Goal: Task Accomplishment & Management: Use online tool/utility

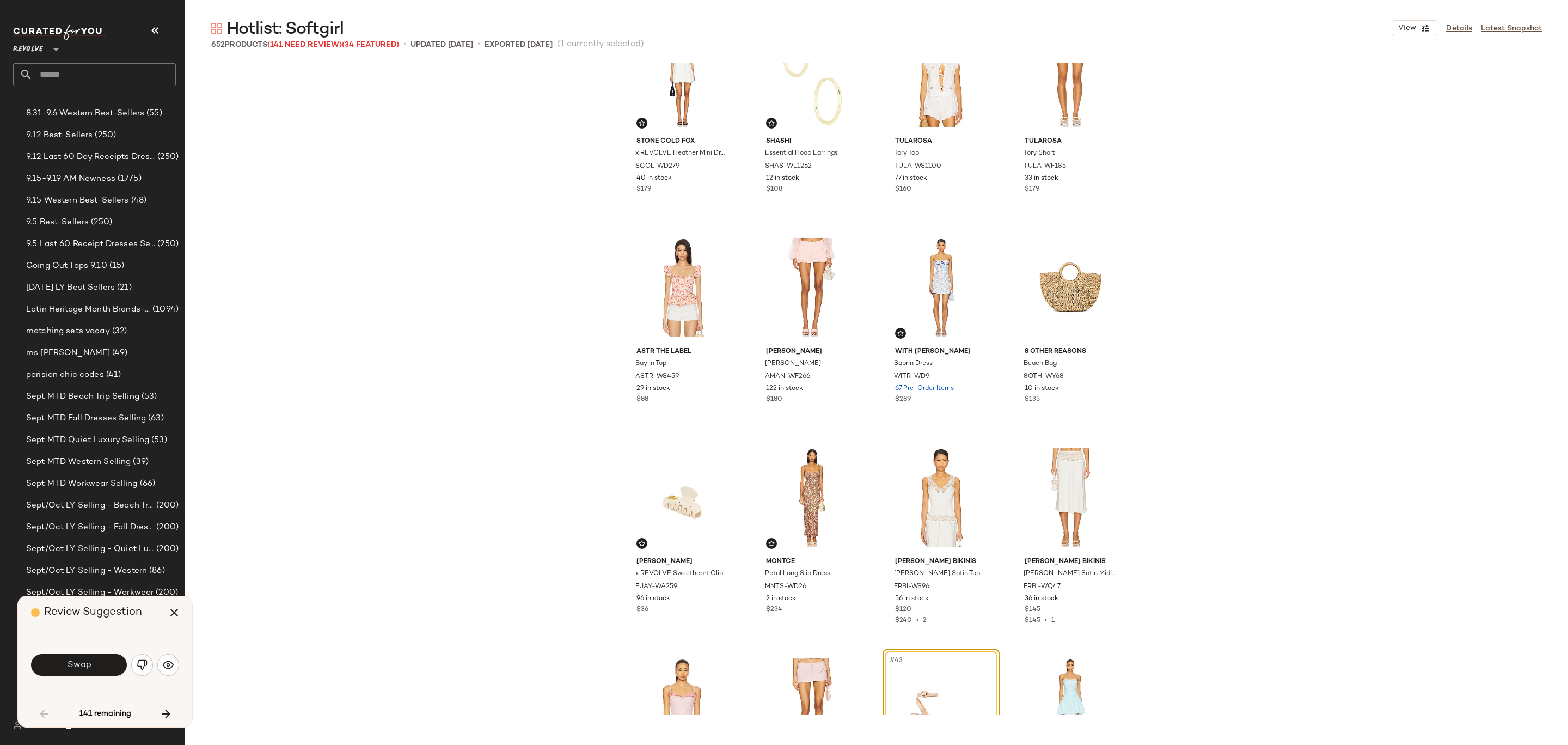
scroll to position [1740, 0]
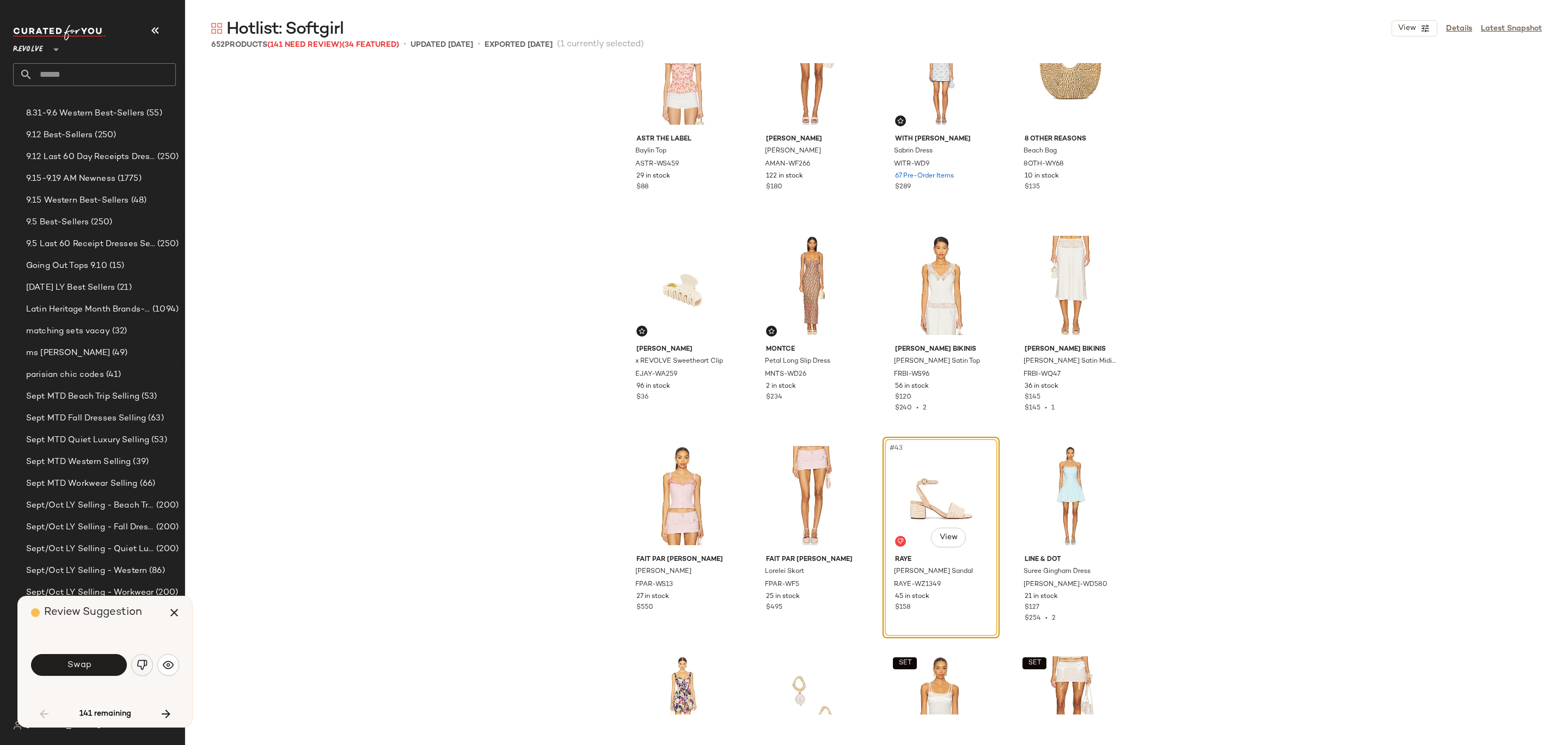
click at [139, 673] on button "button" at bounding box center [142, 665] width 22 height 22
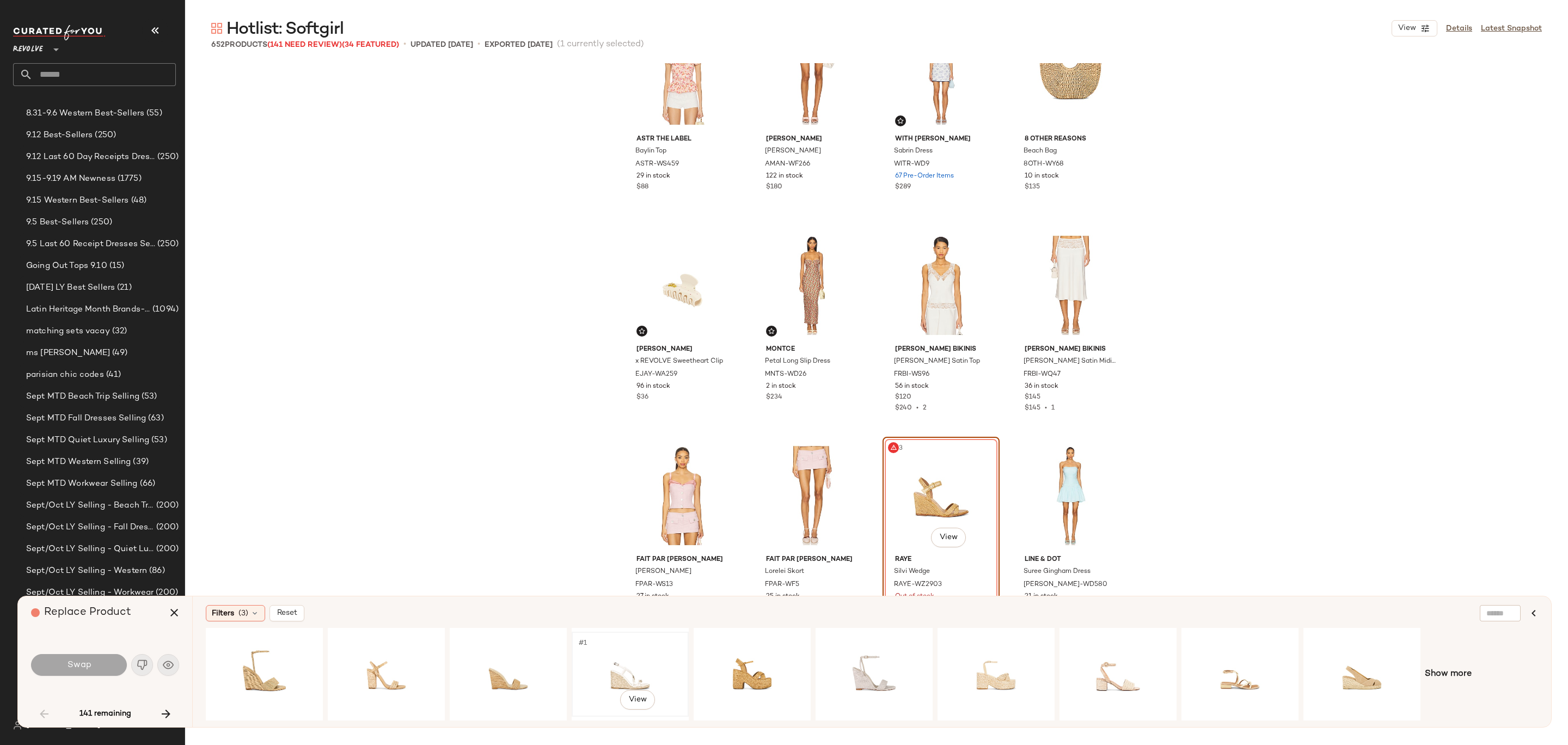
click at [608, 670] on div "#1 View" at bounding box center [630, 674] width 109 height 77
click at [1116, 663] on div "#1 View" at bounding box center [1118, 674] width 109 height 77
click at [847, 664] on div "#1 View" at bounding box center [874, 674] width 109 height 77
click at [1370, 663] on div "#1 View" at bounding box center [1362, 674] width 109 height 77
click at [44, 663] on button "Swap" at bounding box center [79, 665] width 96 height 22
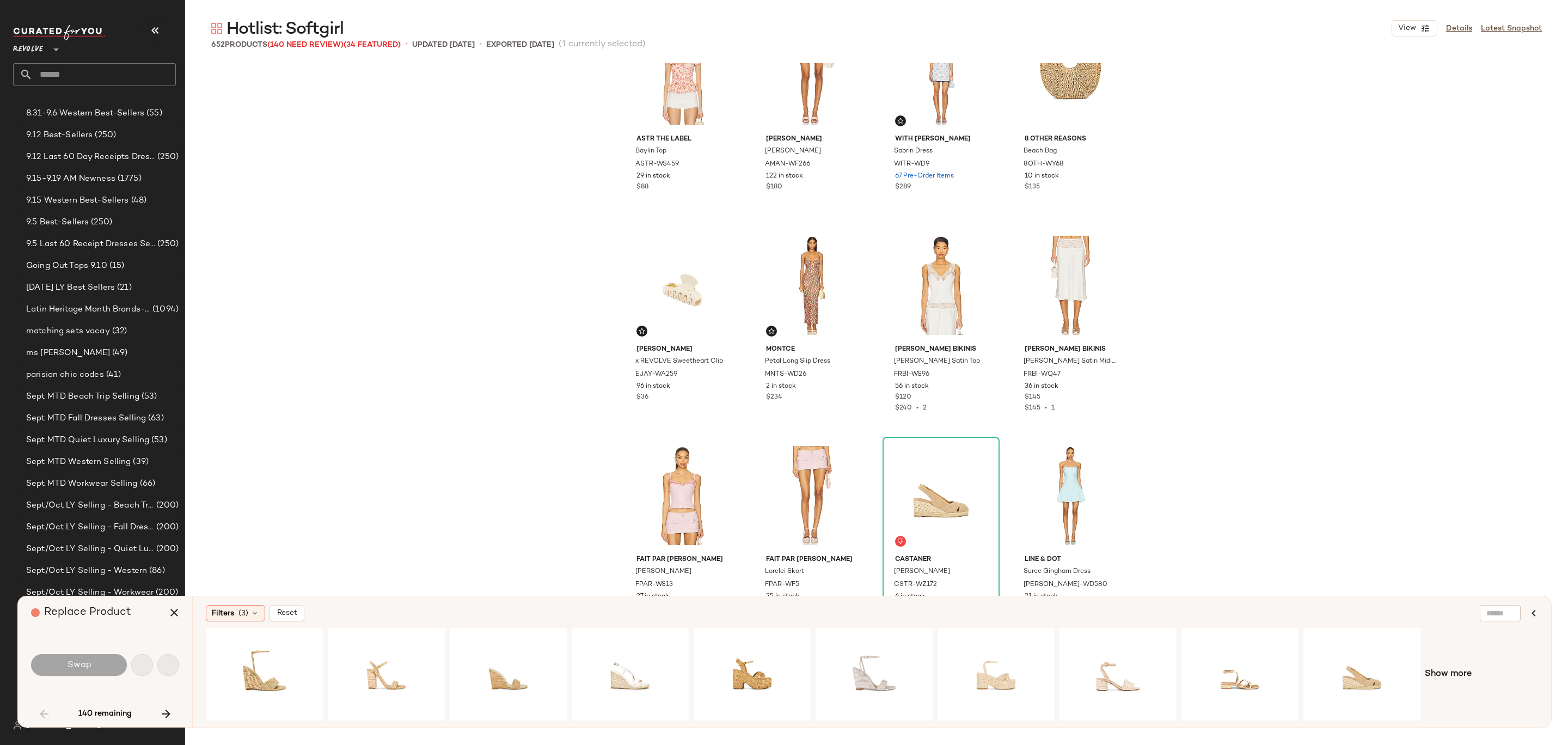
scroll to position [2313, 0]
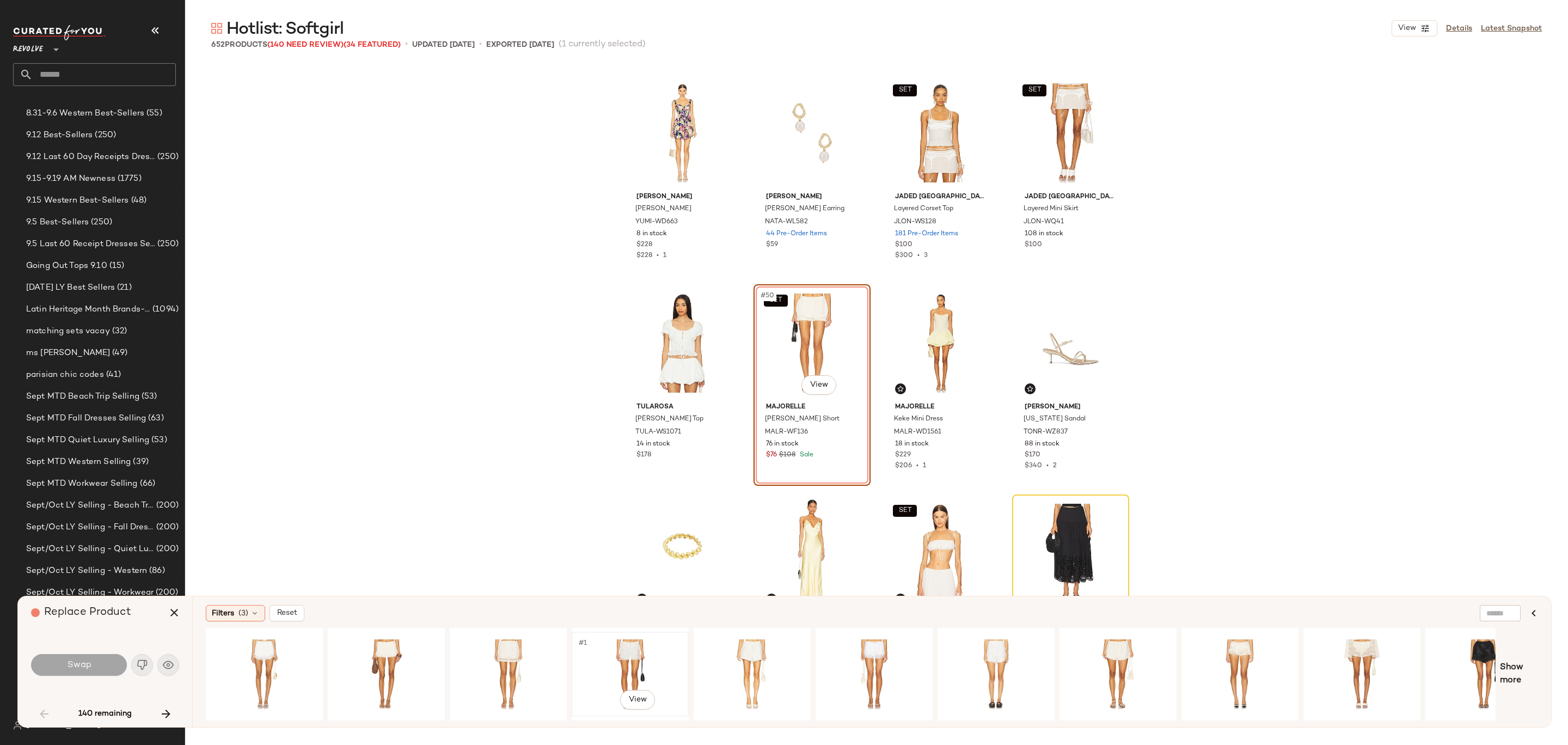
click at [630, 652] on div "#1 View" at bounding box center [630, 674] width 109 height 77
click at [67, 678] on div "Swap" at bounding box center [105, 664] width 148 height 26
click at [67, 664] on span "Swap" at bounding box center [78, 665] width 24 height 10
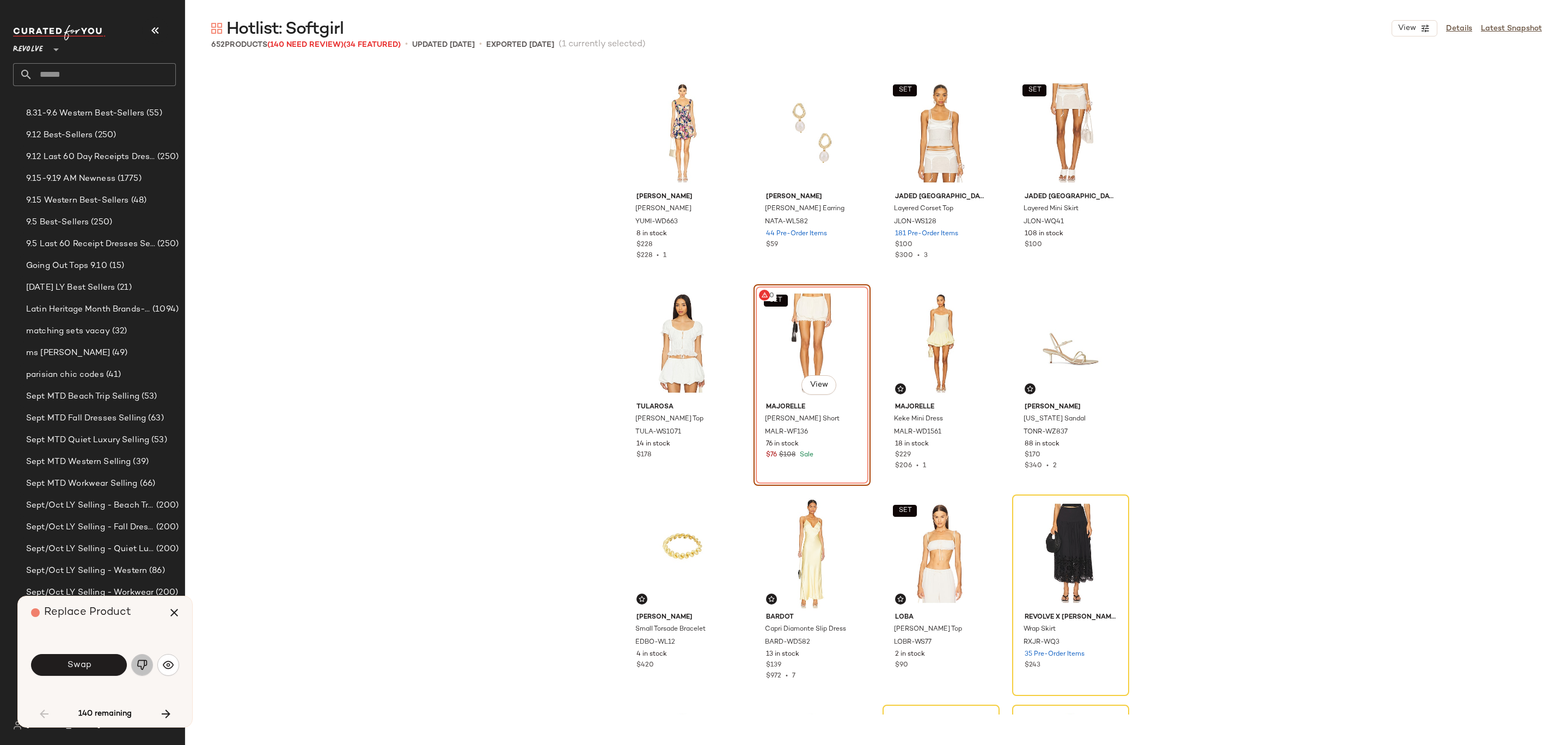
click at [140, 665] on img "button" at bounding box center [142, 664] width 11 height 11
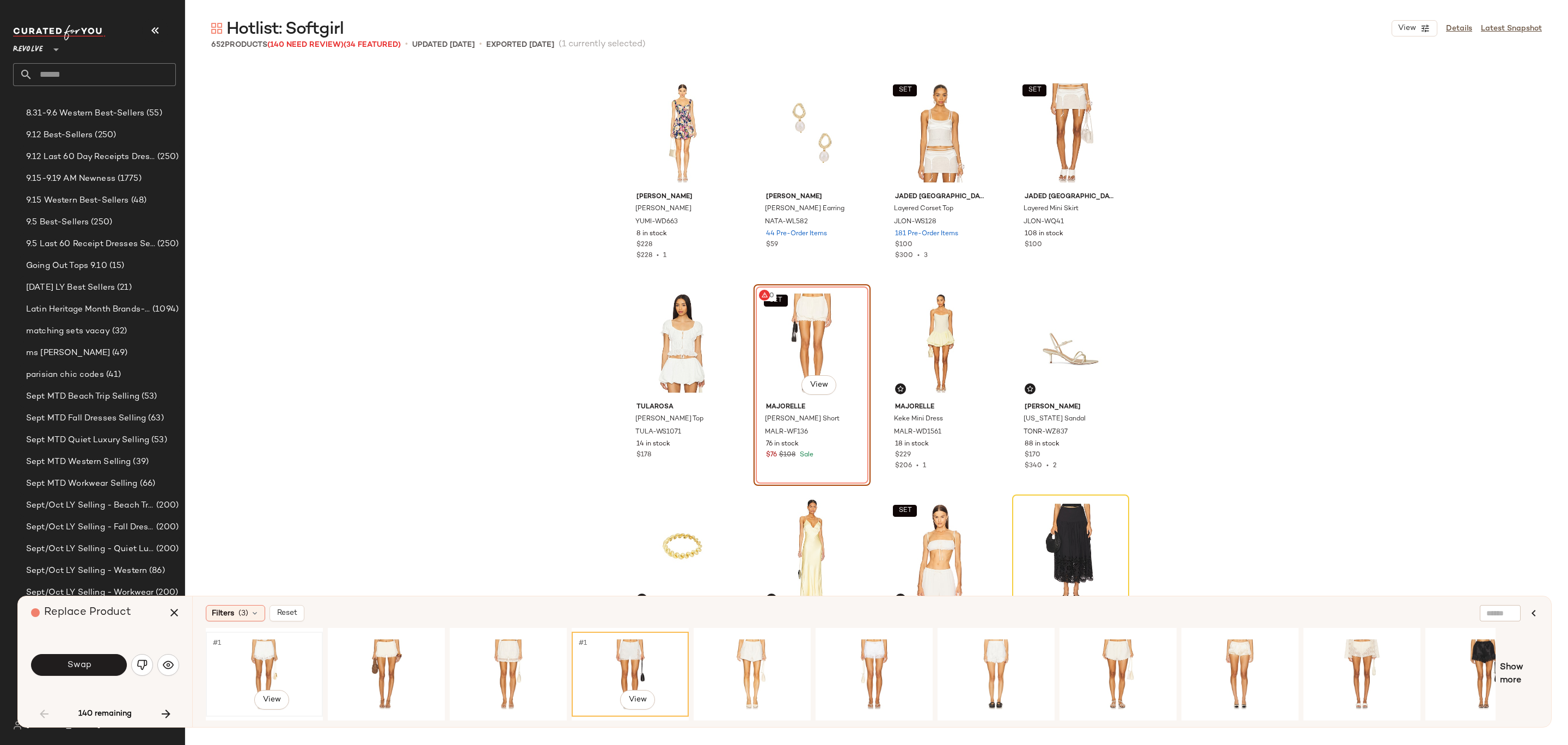
click at [270, 673] on div "#1 View" at bounding box center [264, 674] width 109 height 77
click at [1099, 667] on div "#1 View" at bounding box center [1118, 674] width 109 height 77
click at [265, 650] on div "#1 View" at bounding box center [264, 674] width 109 height 77
click at [69, 672] on button "Swap" at bounding box center [79, 665] width 96 height 22
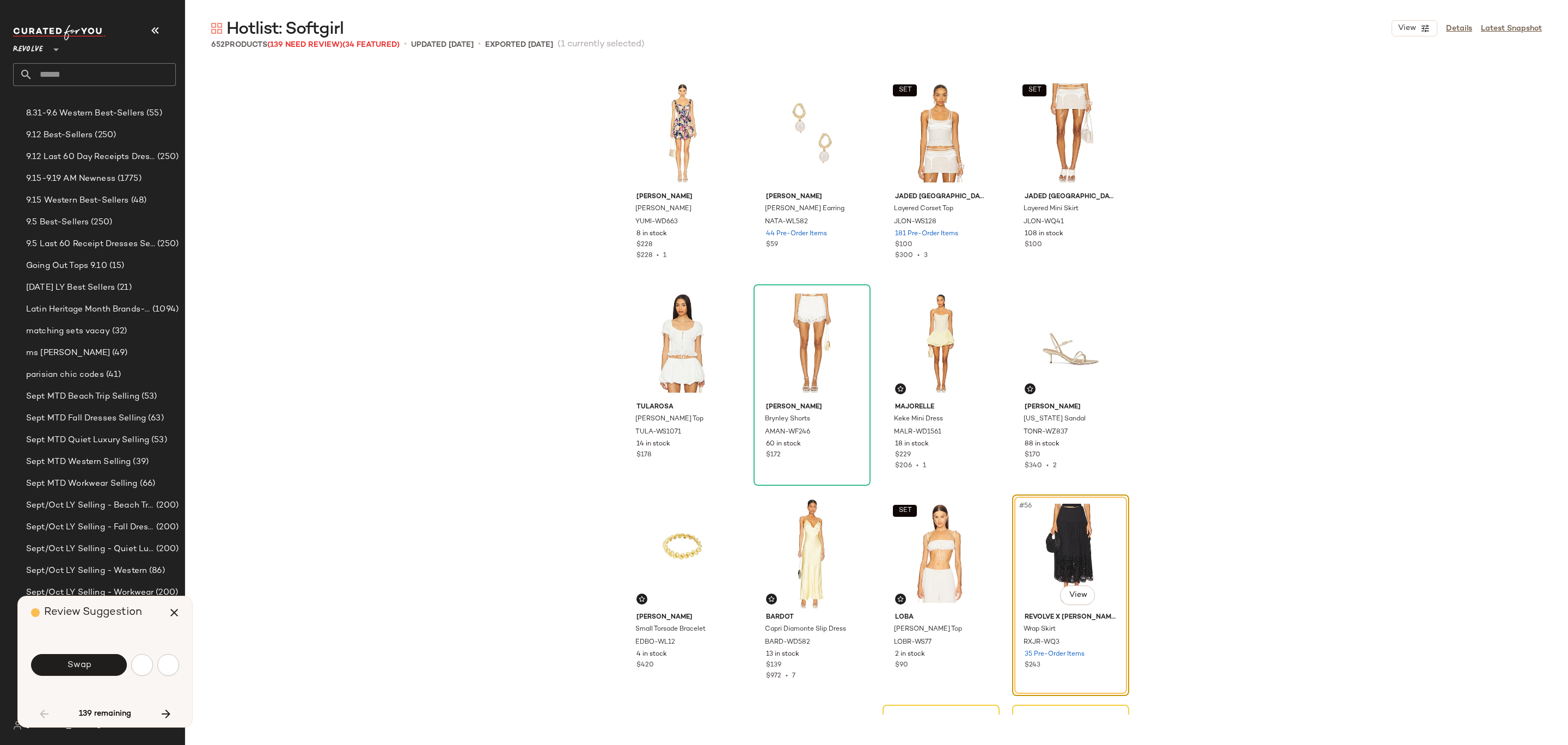
scroll to position [2523, 0]
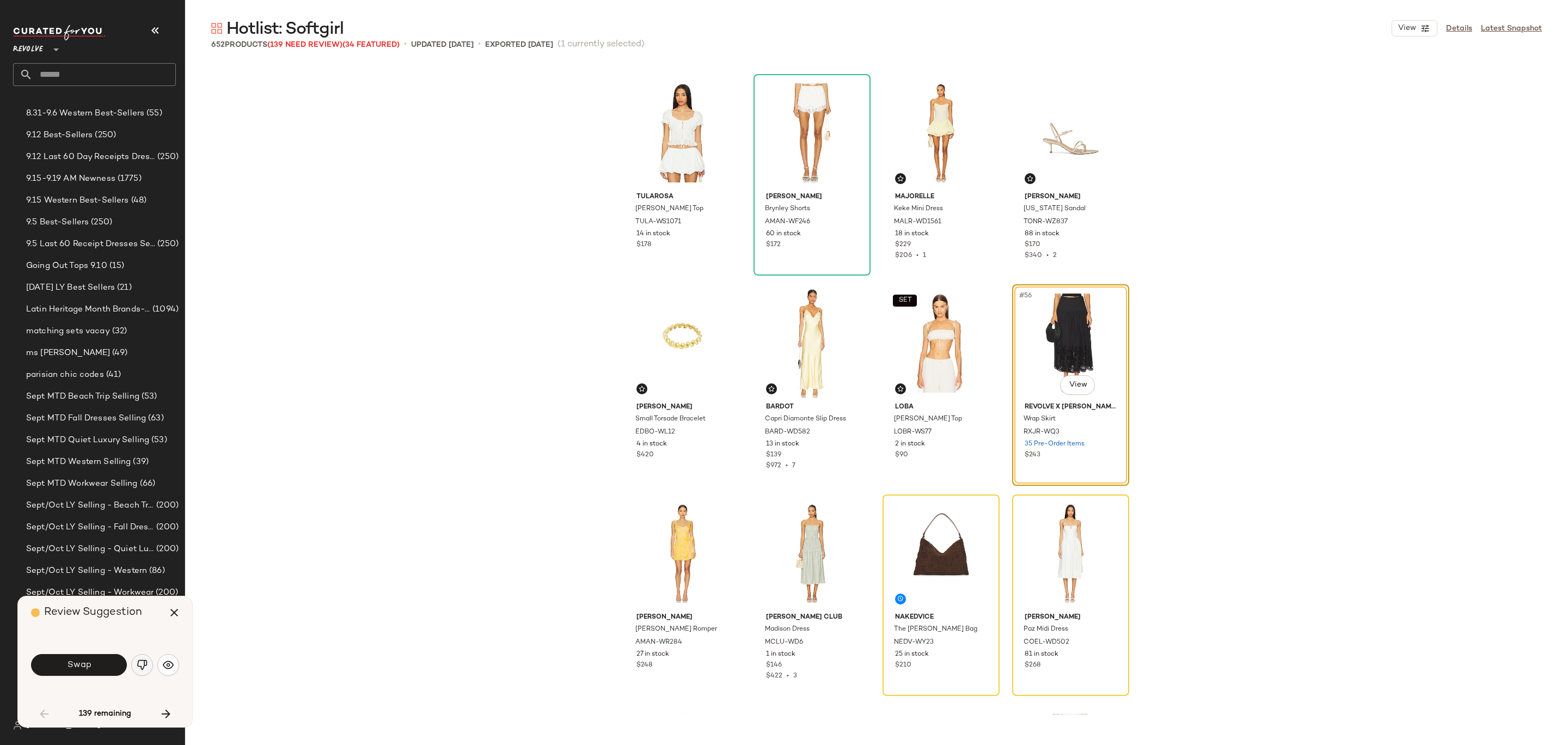
click at [139, 664] on img "button" at bounding box center [142, 664] width 11 height 11
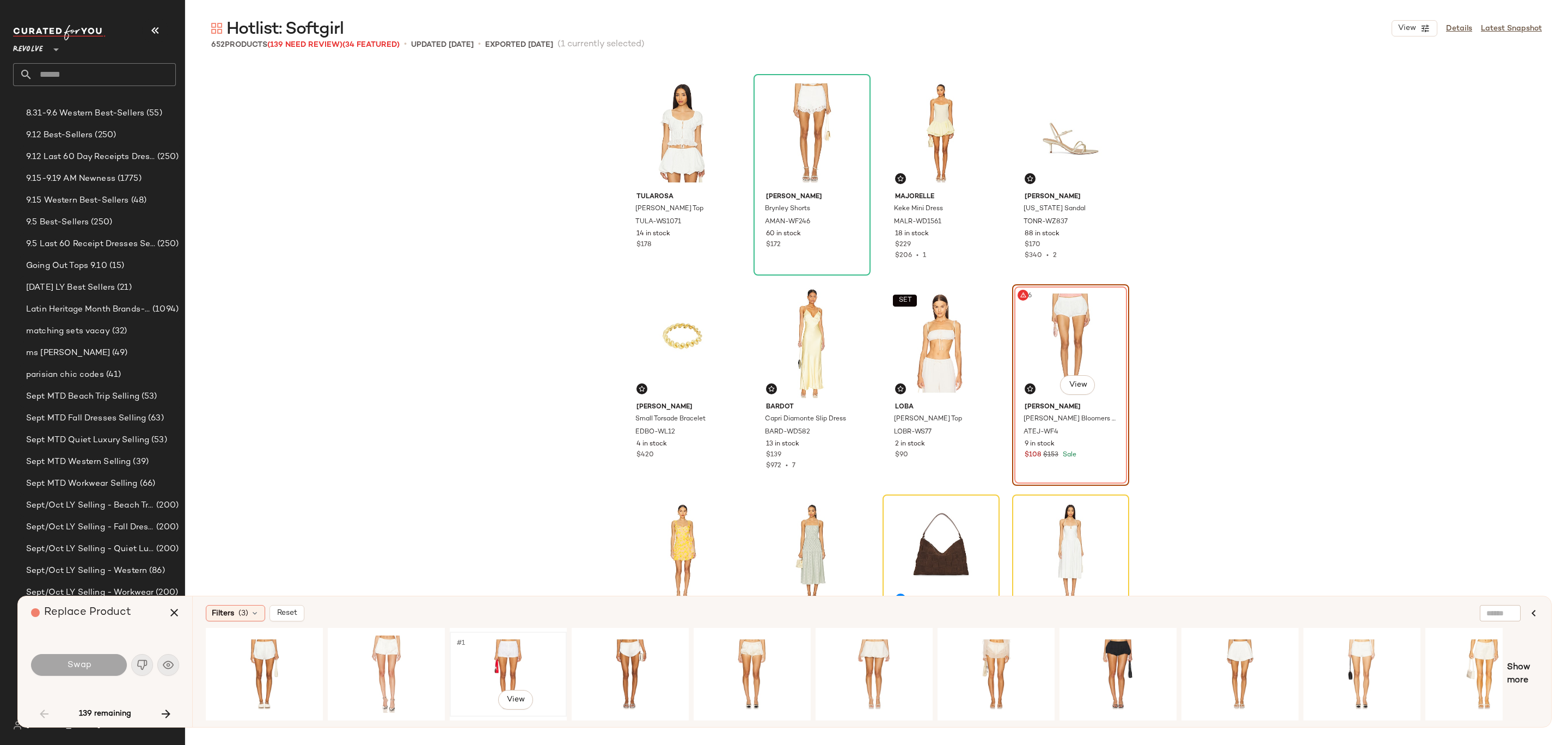
click at [484, 653] on div "#1 View" at bounding box center [508, 674] width 109 height 77
click at [853, 657] on div "#1 View" at bounding box center [874, 674] width 109 height 77
click at [263, 663] on div "#1 View" at bounding box center [264, 674] width 109 height 77
click at [102, 657] on button "Swap" at bounding box center [79, 665] width 96 height 22
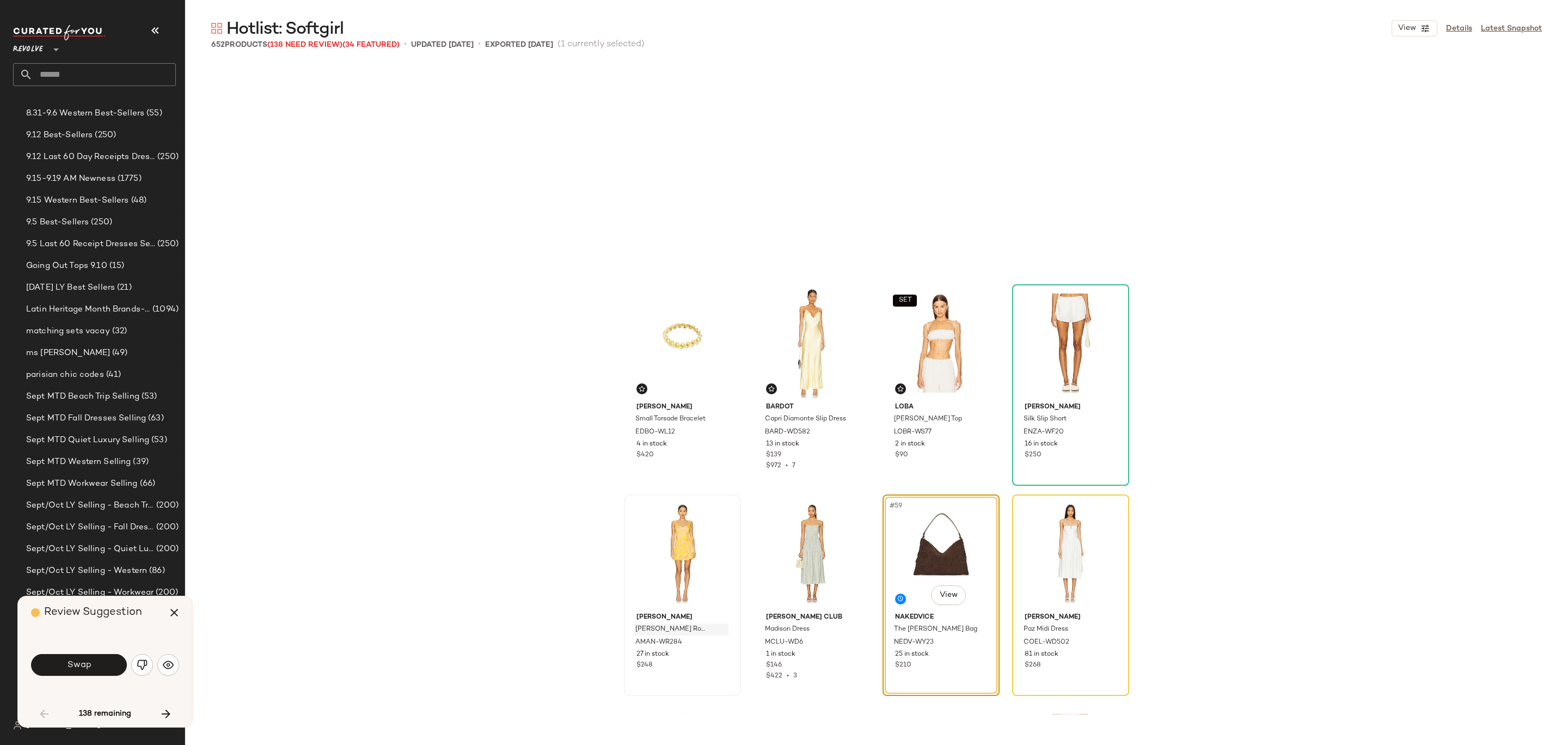
scroll to position [2734, 0]
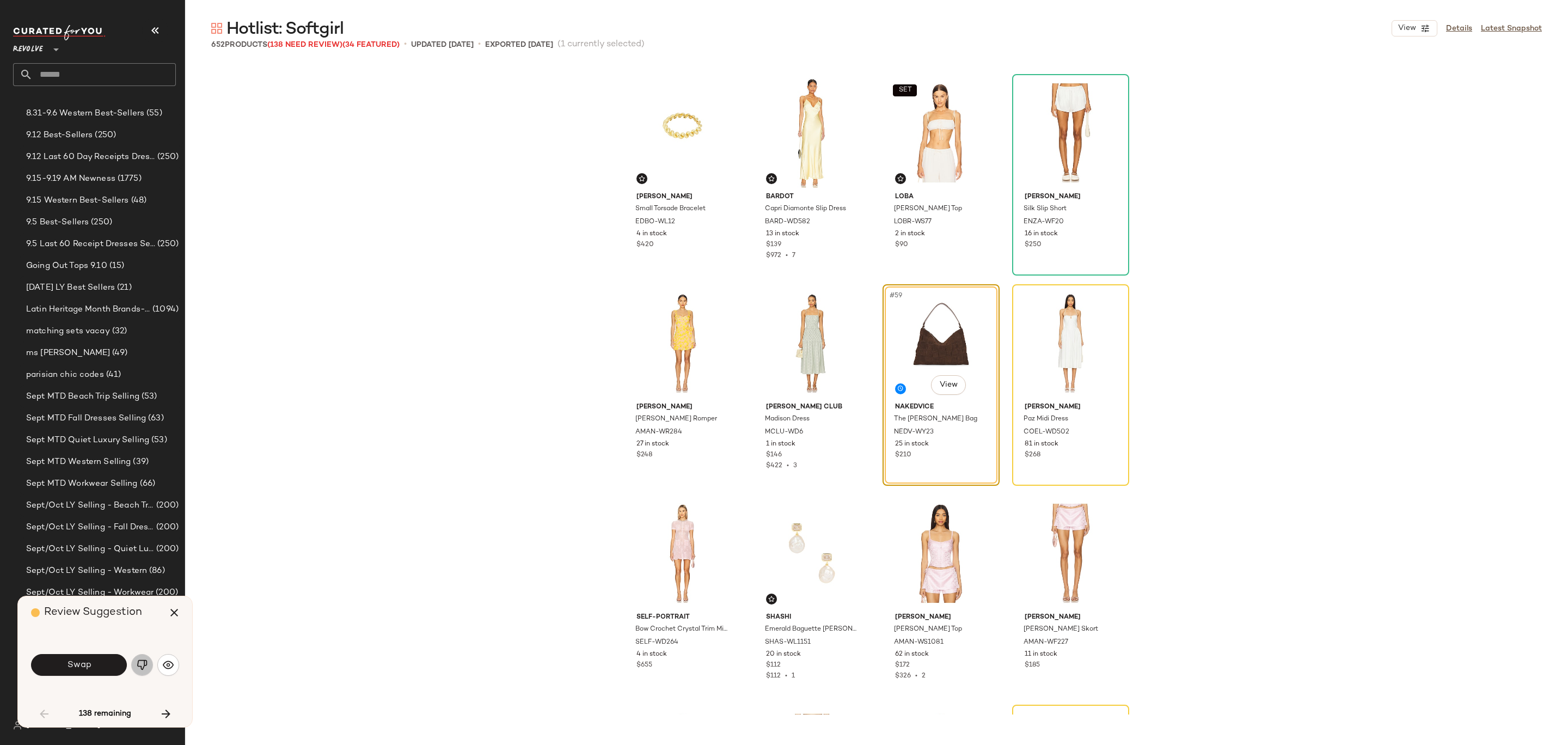
click at [143, 667] on img "button" at bounding box center [142, 664] width 11 height 11
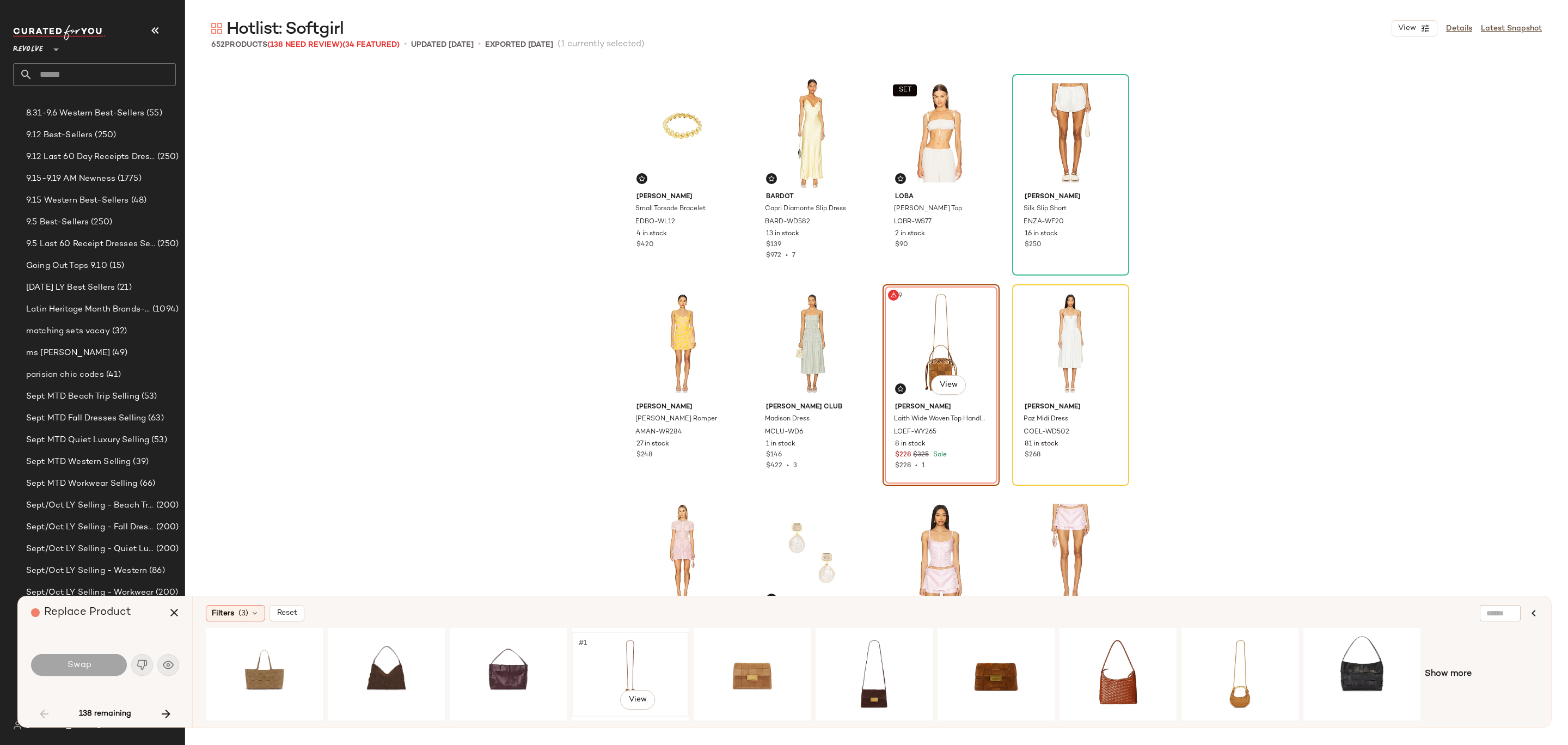
click at [616, 664] on div "#1 View" at bounding box center [630, 674] width 109 height 77
click at [1225, 644] on div "#1 View" at bounding box center [1240, 674] width 109 height 77
click at [102, 666] on button "Swap" at bounding box center [79, 665] width 96 height 22
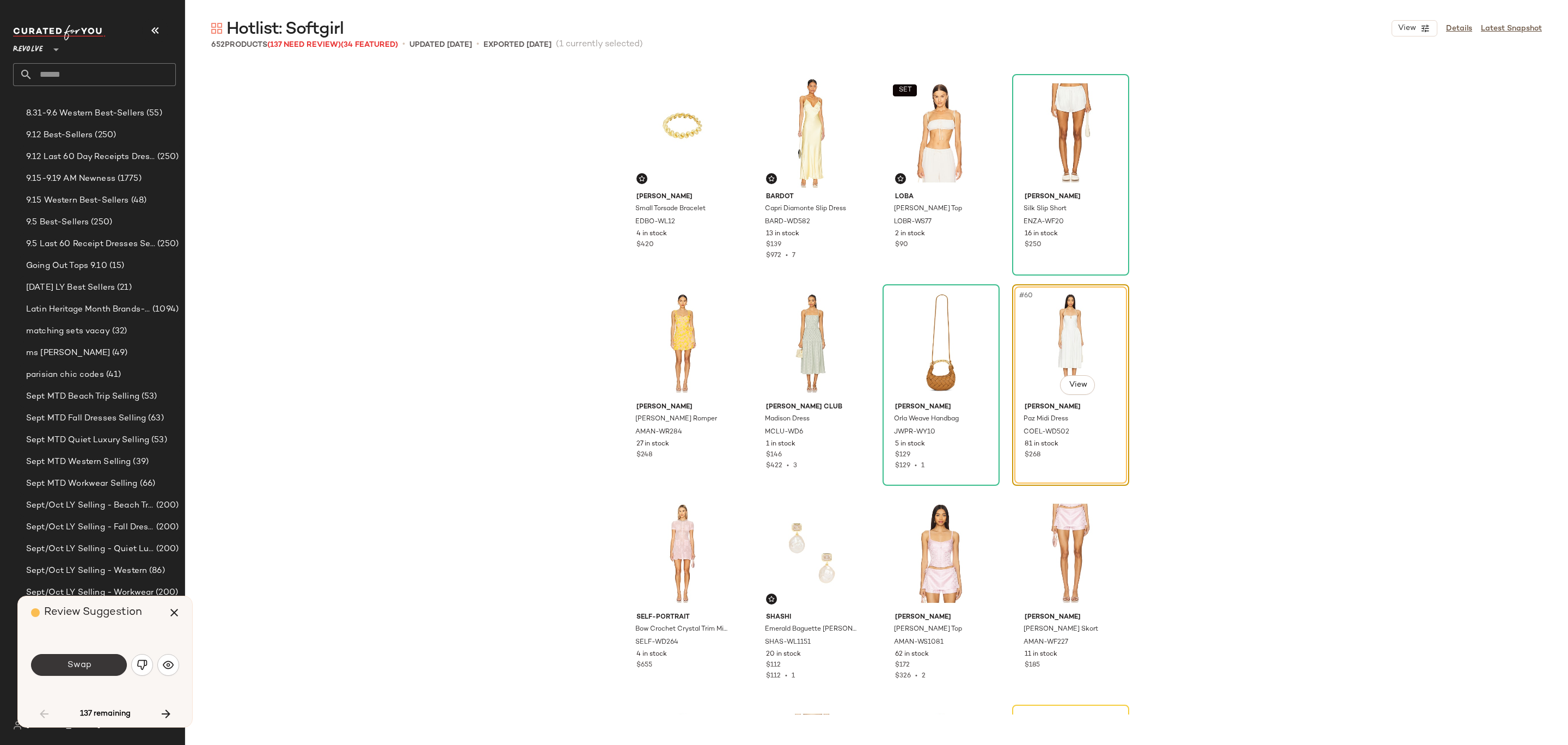
click at [94, 664] on button "Swap" at bounding box center [79, 665] width 96 height 22
click at [144, 666] on img "button" at bounding box center [142, 664] width 11 height 11
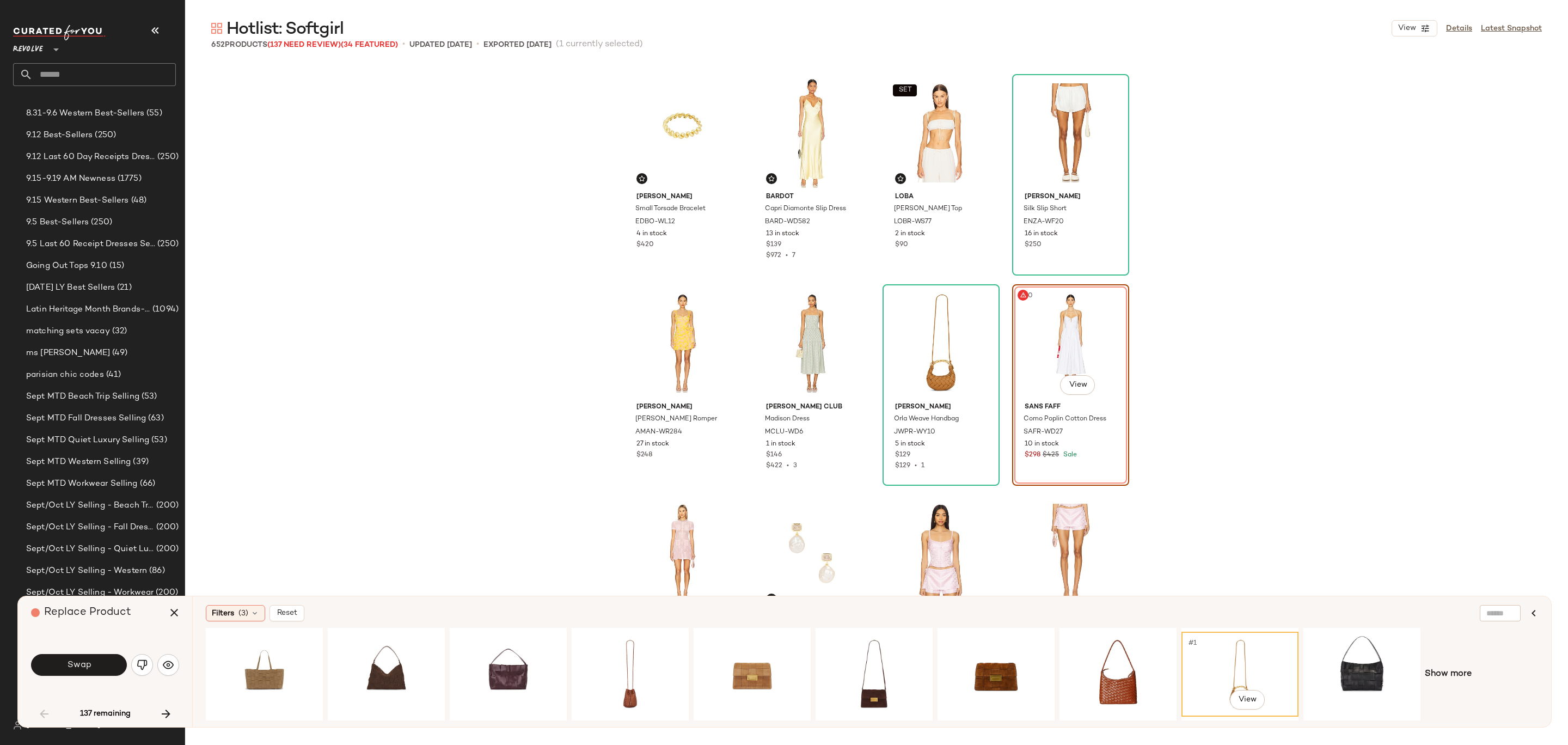
click at [1031, 390] on div "#60 View" at bounding box center [1070, 343] width 109 height 110
click at [105, 666] on button "Swap" at bounding box center [79, 665] width 96 height 22
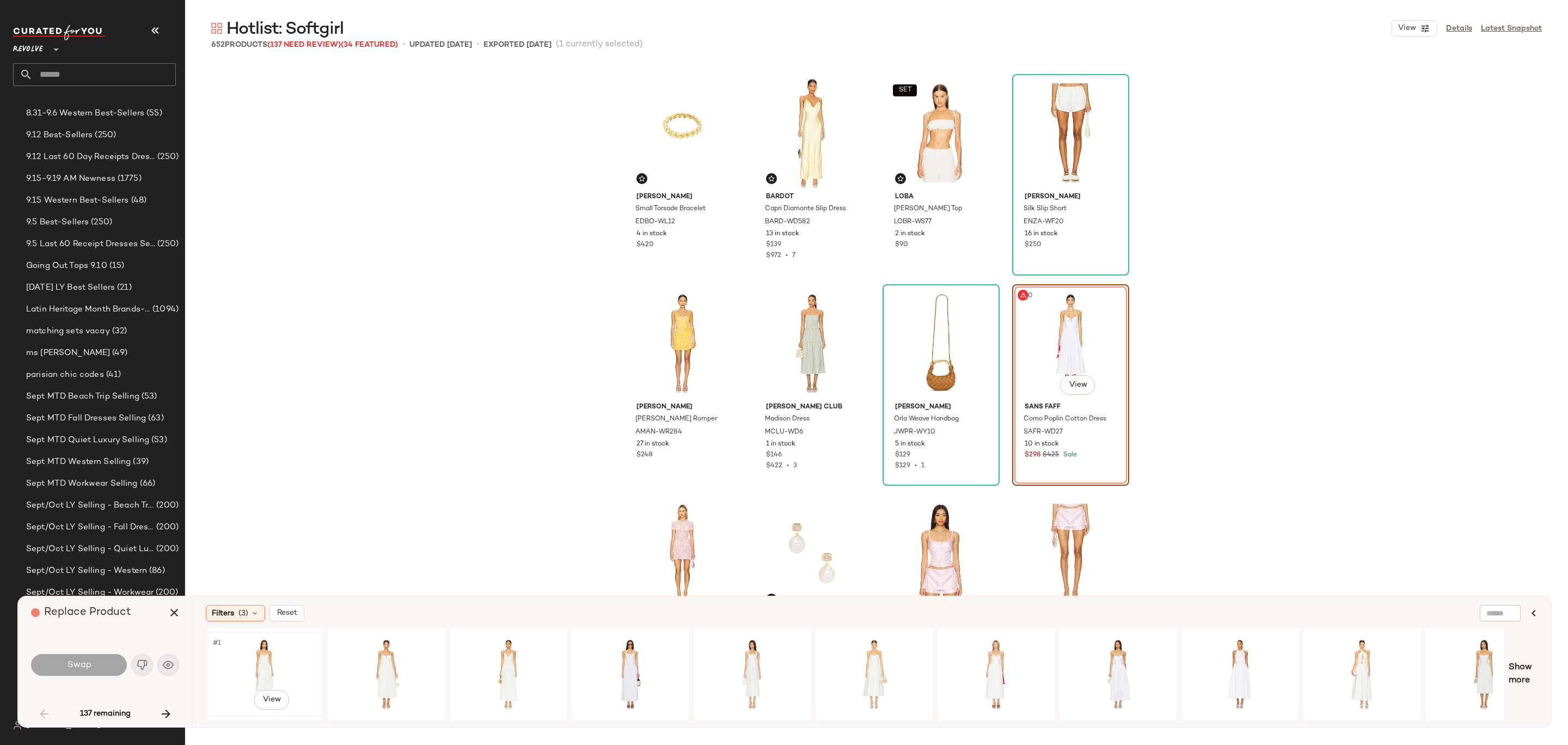
click at [281, 653] on div "#1 View" at bounding box center [264, 674] width 109 height 77
click at [116, 658] on button "Swap" at bounding box center [79, 665] width 96 height 22
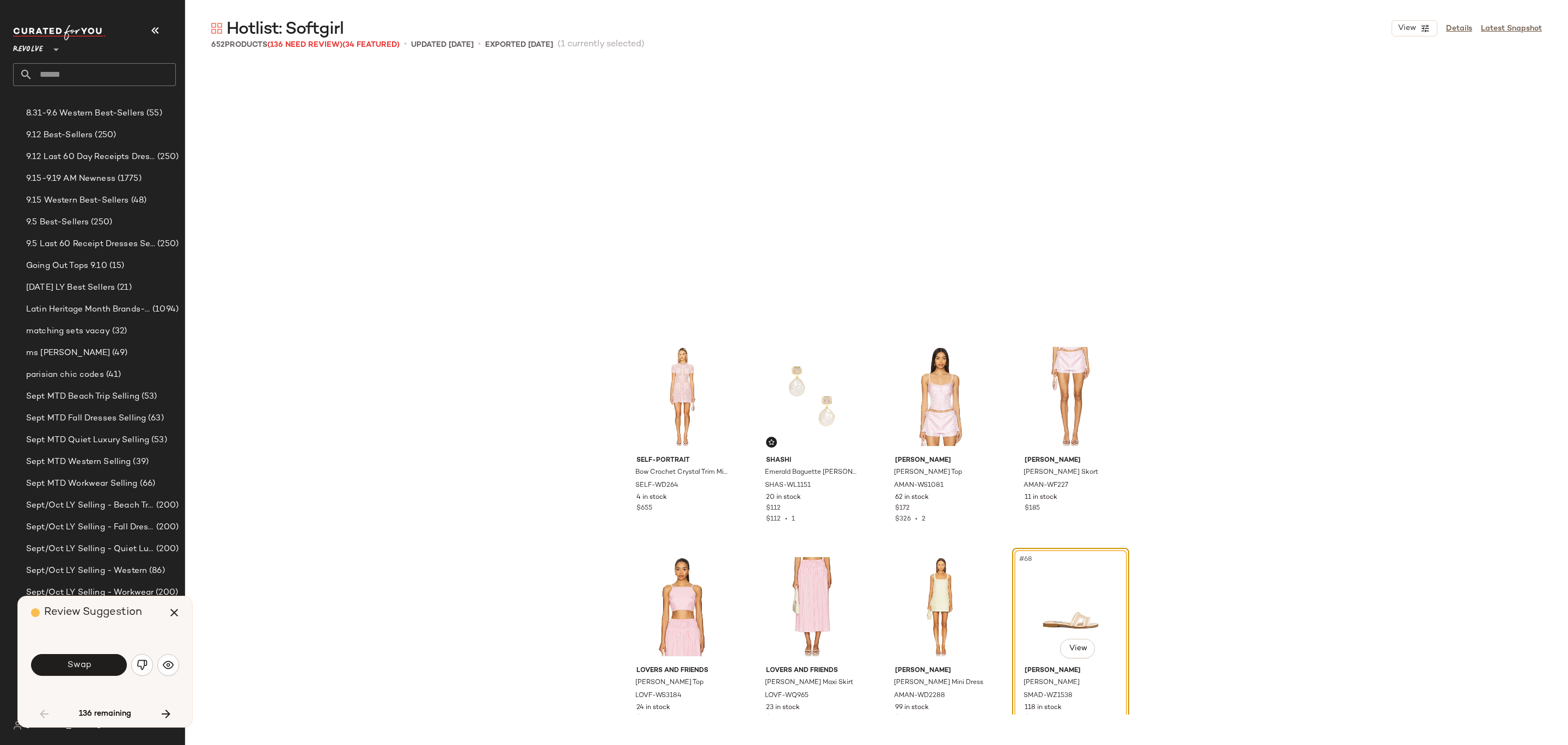
scroll to position [3202, 0]
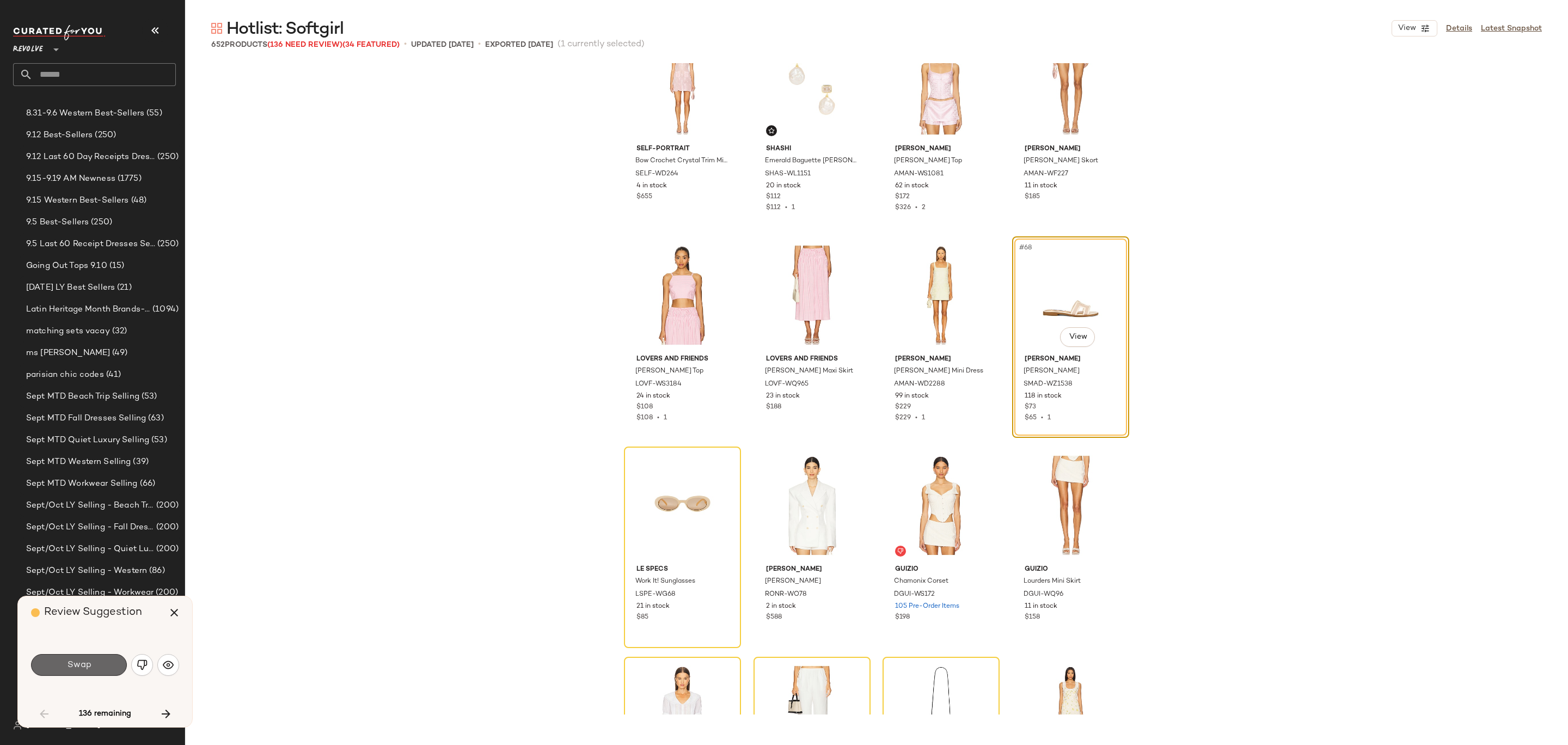
click at [95, 674] on button "Swap" at bounding box center [79, 665] width 96 height 22
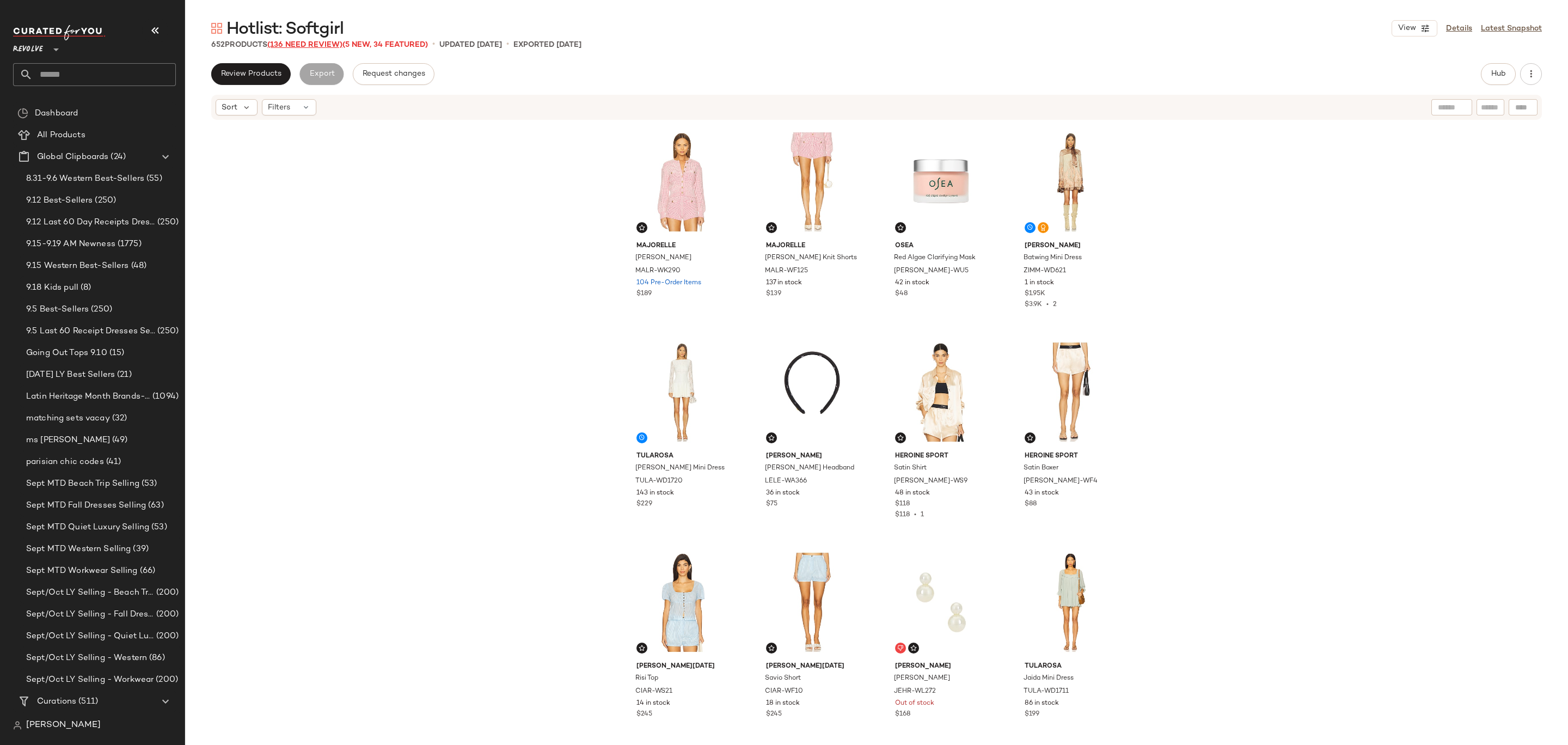
click at [297, 43] on span "(136 Need Review)" at bounding box center [305, 45] width 76 height 8
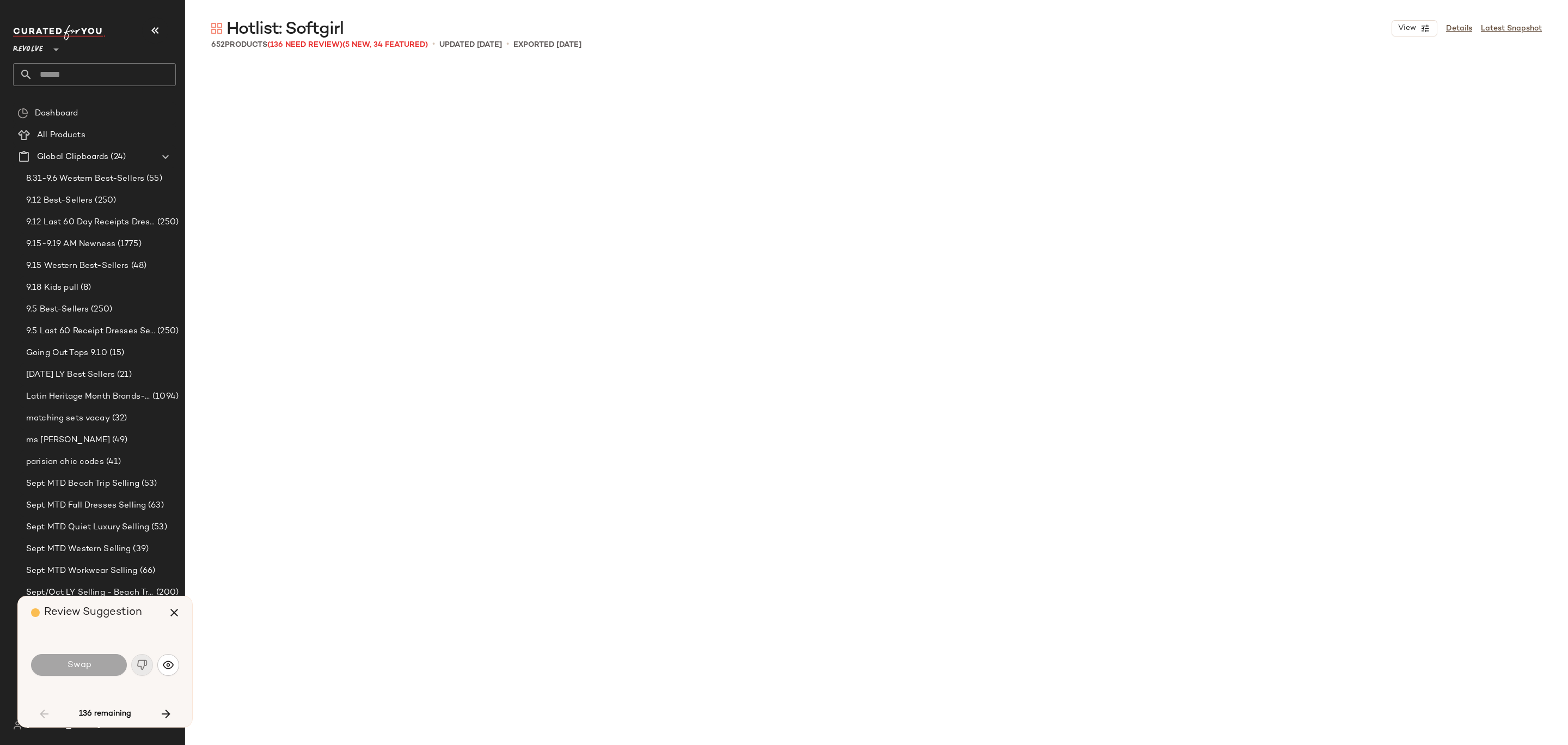
scroll to position [3154, 0]
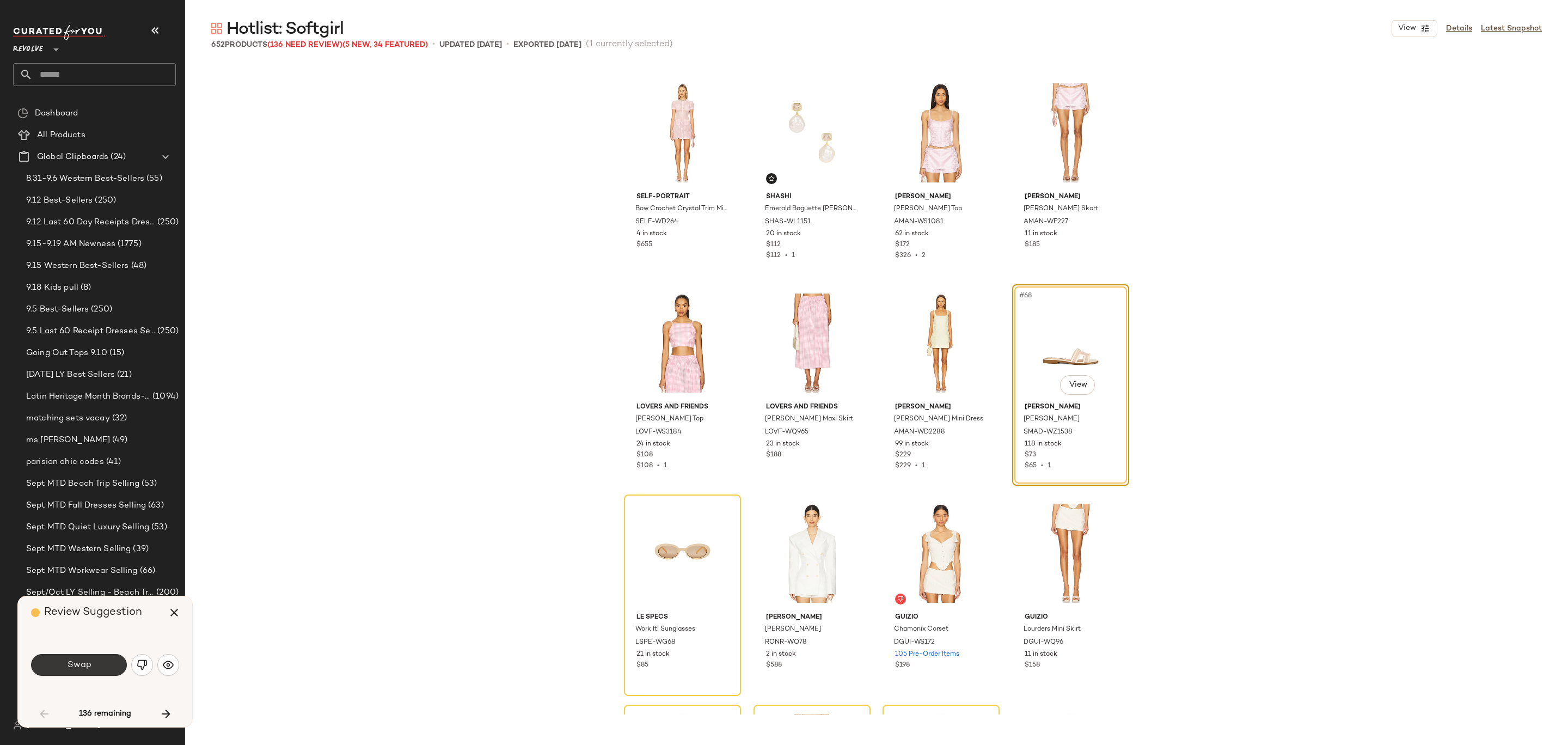
click at [92, 664] on button "Swap" at bounding box center [79, 665] width 96 height 22
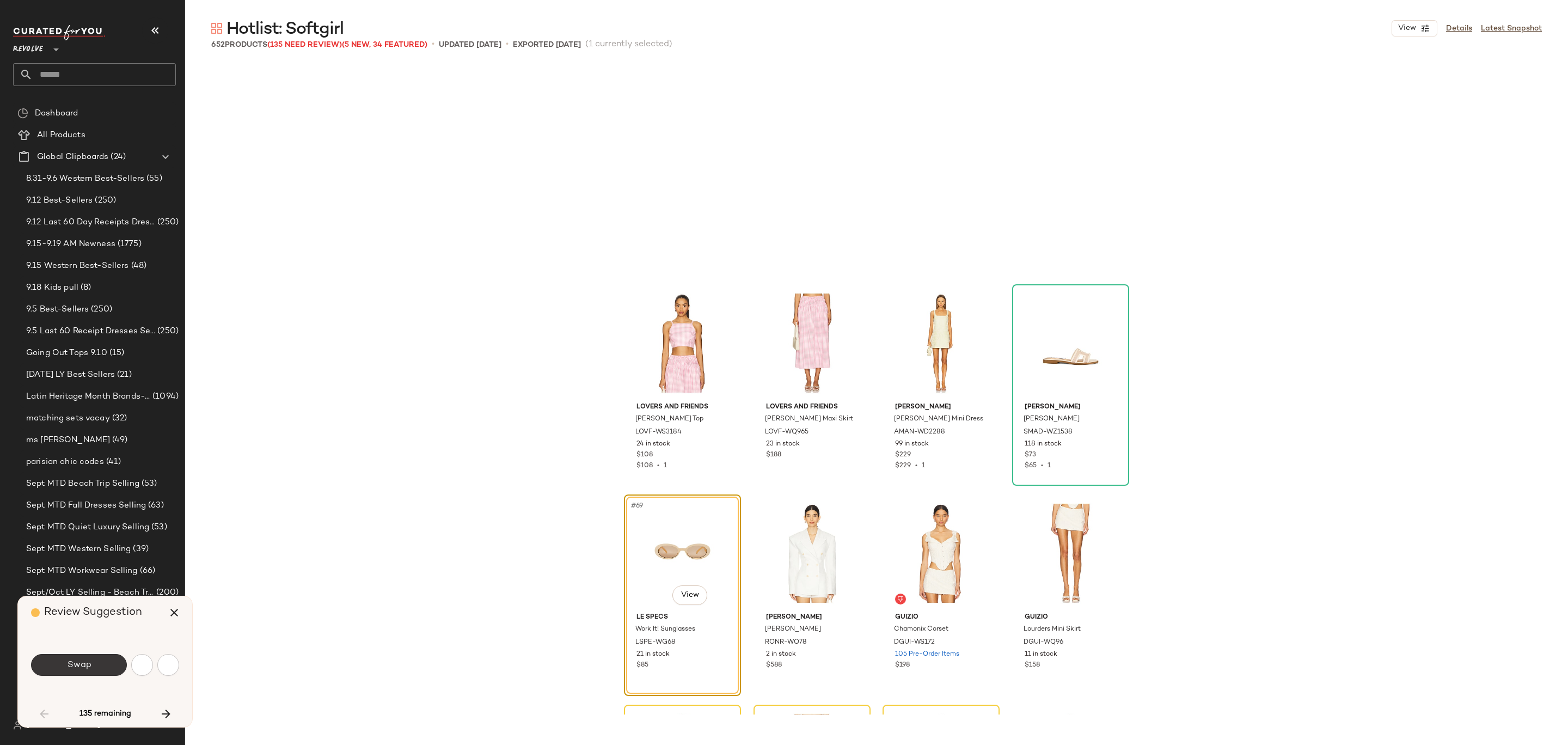
scroll to position [3365, 0]
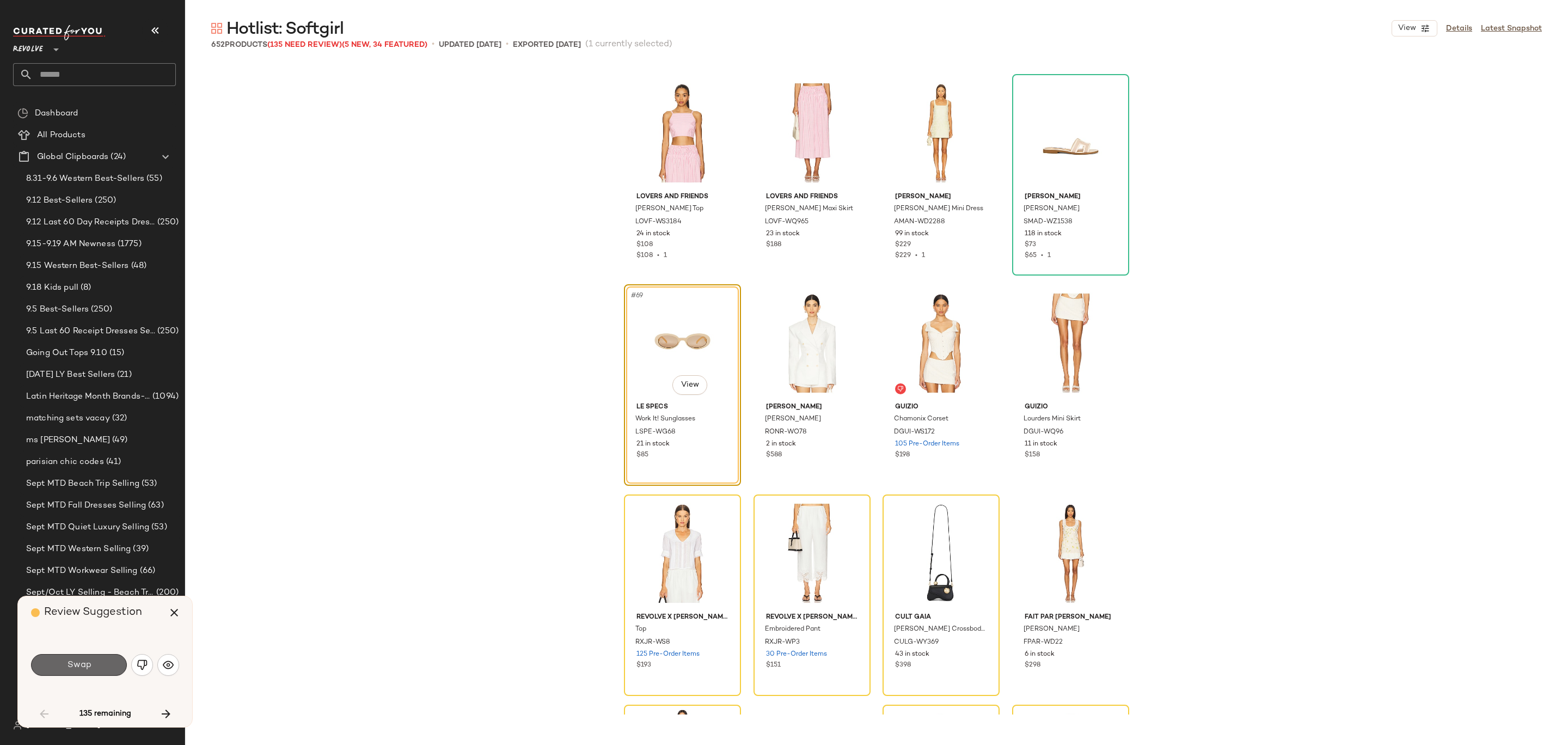
click at [96, 666] on button "Swap" at bounding box center [79, 665] width 96 height 22
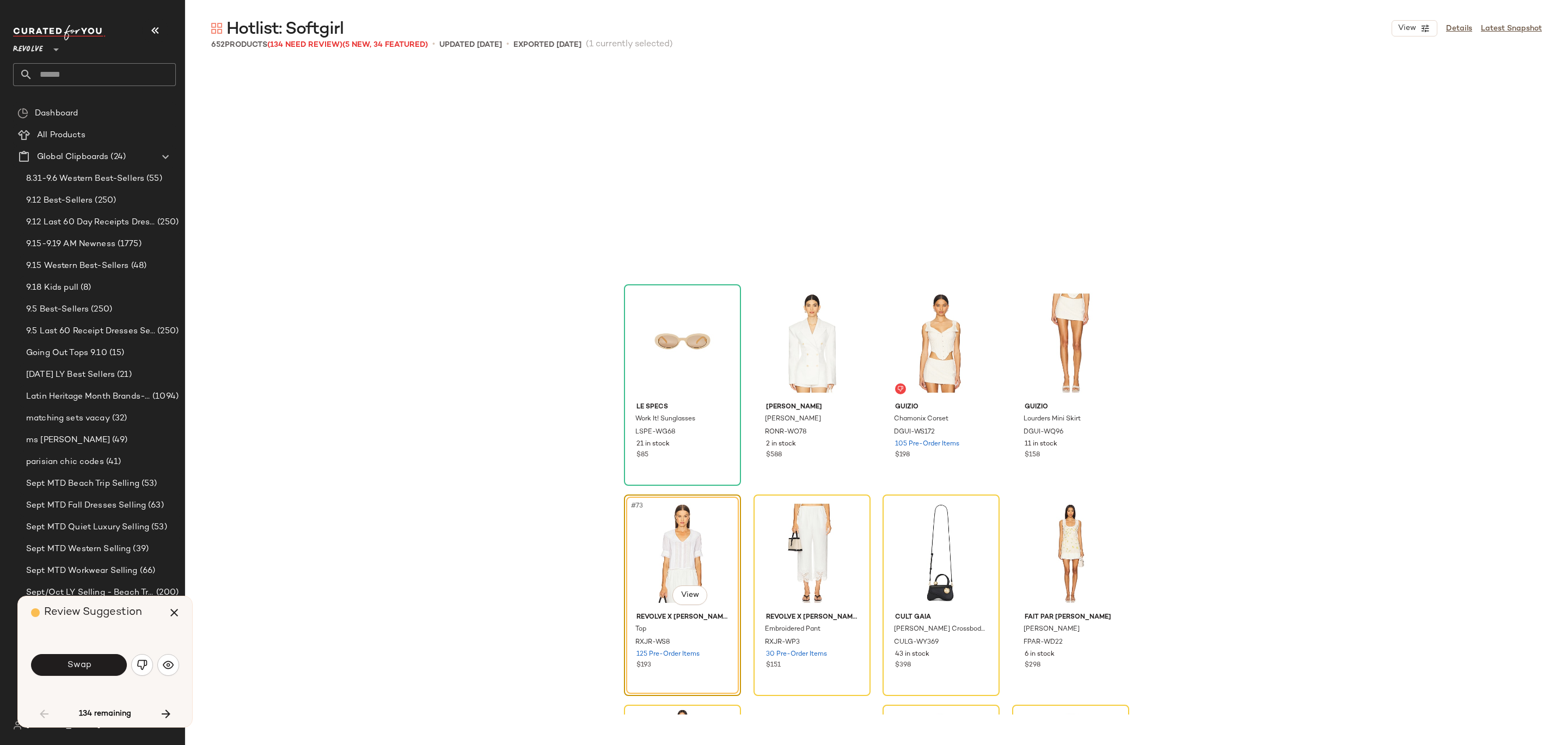
scroll to position [3575, 0]
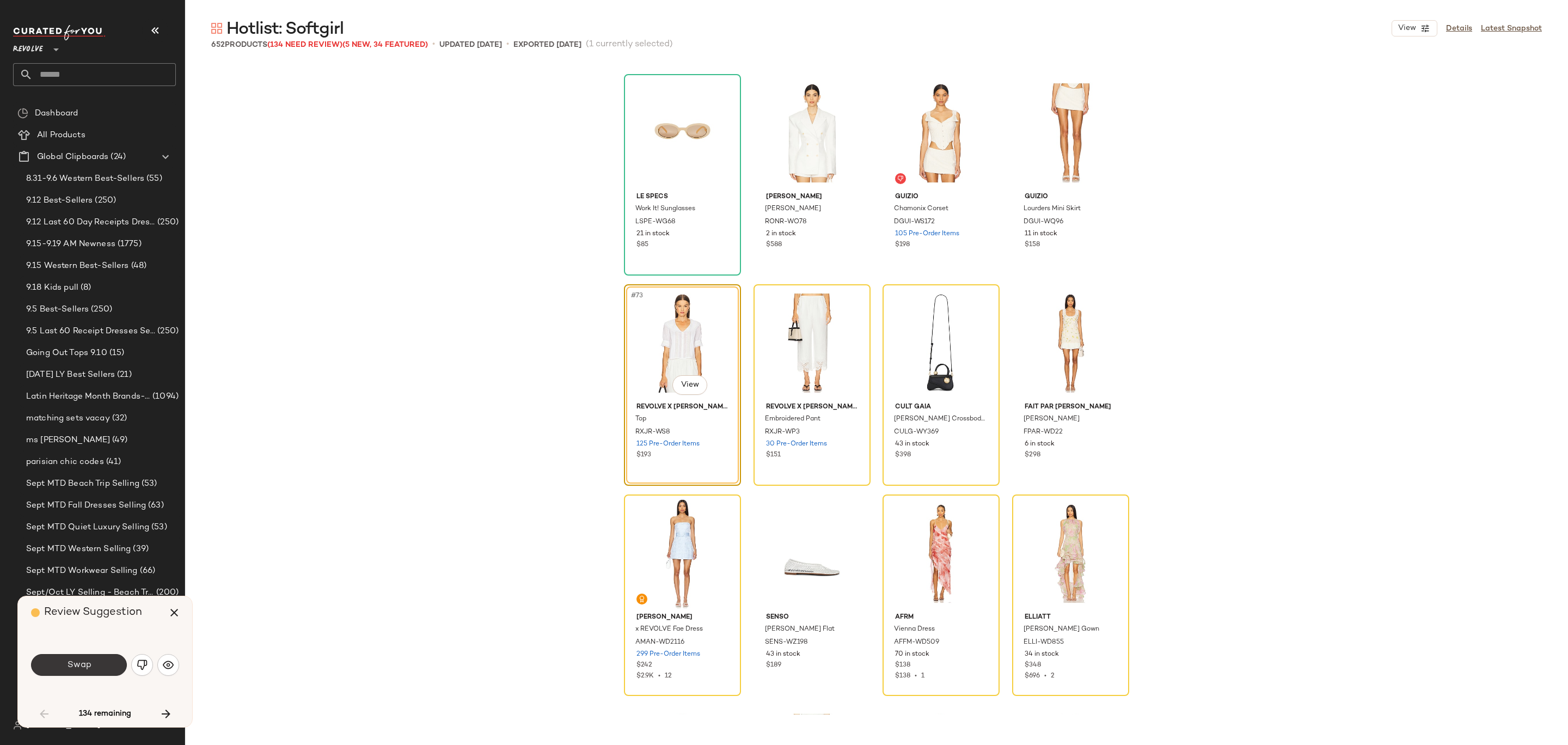
click at [107, 666] on button "Swap" at bounding box center [79, 665] width 96 height 22
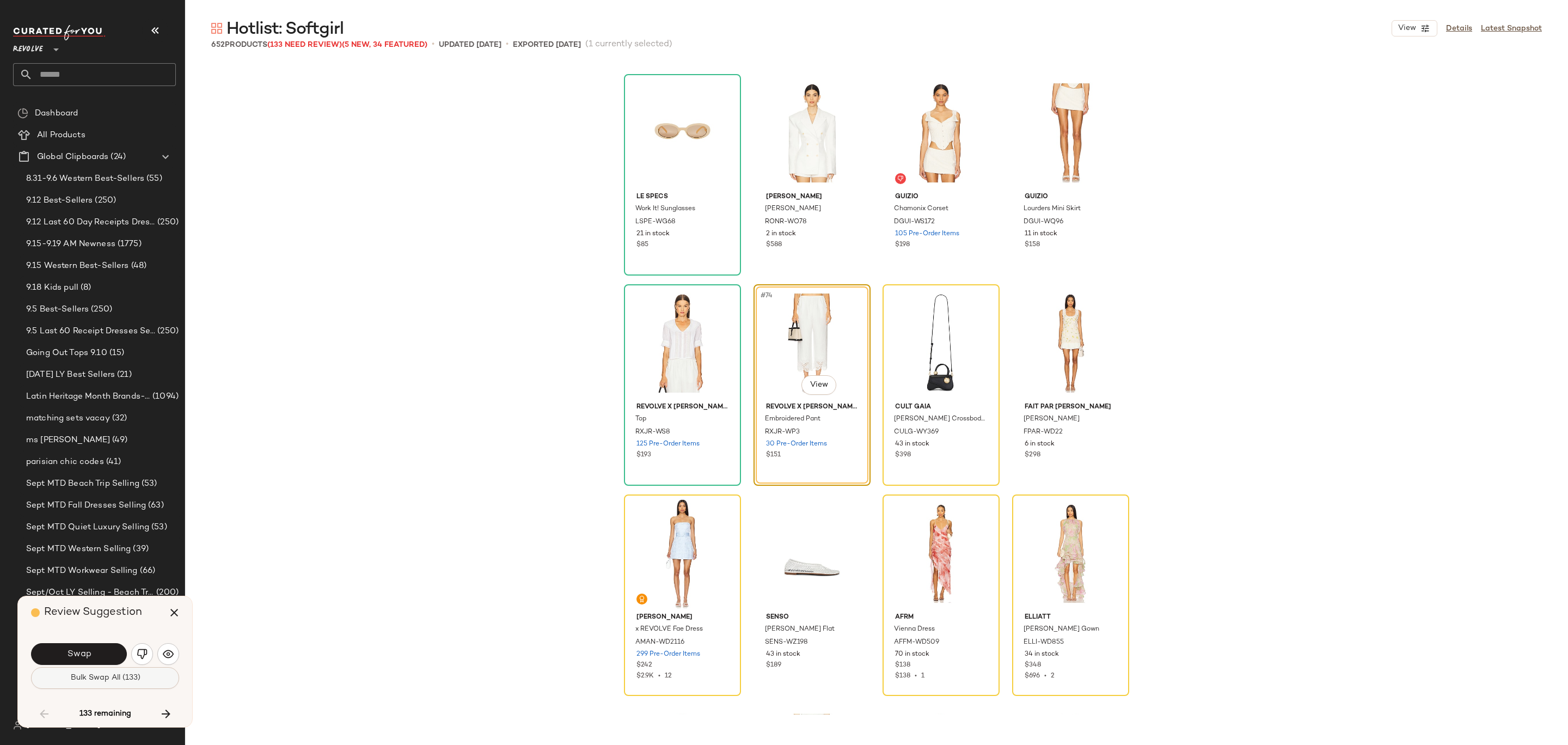
click at [105, 675] on span "Bulk Swap All (133)" at bounding box center [105, 678] width 71 height 8
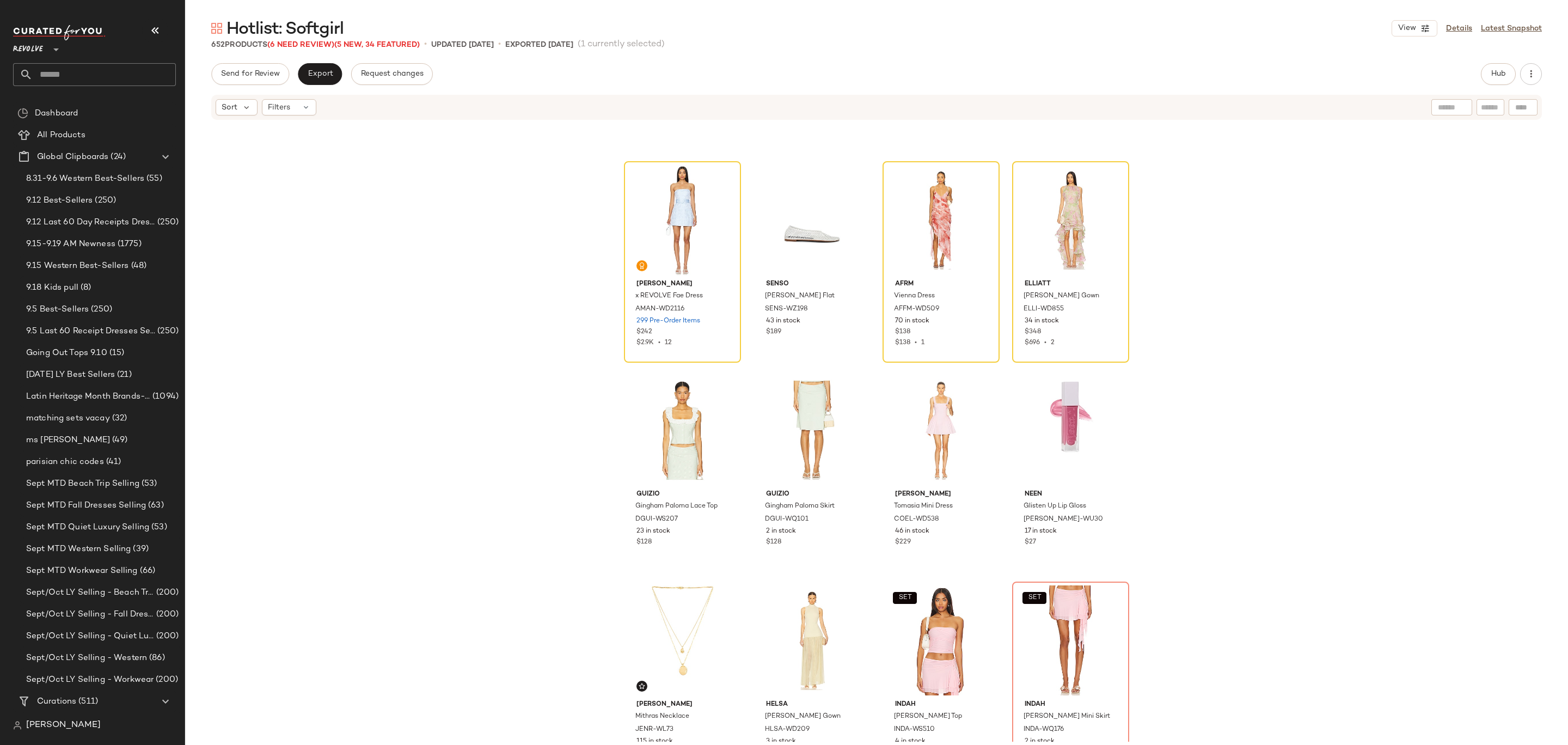
scroll to position [4368, 0]
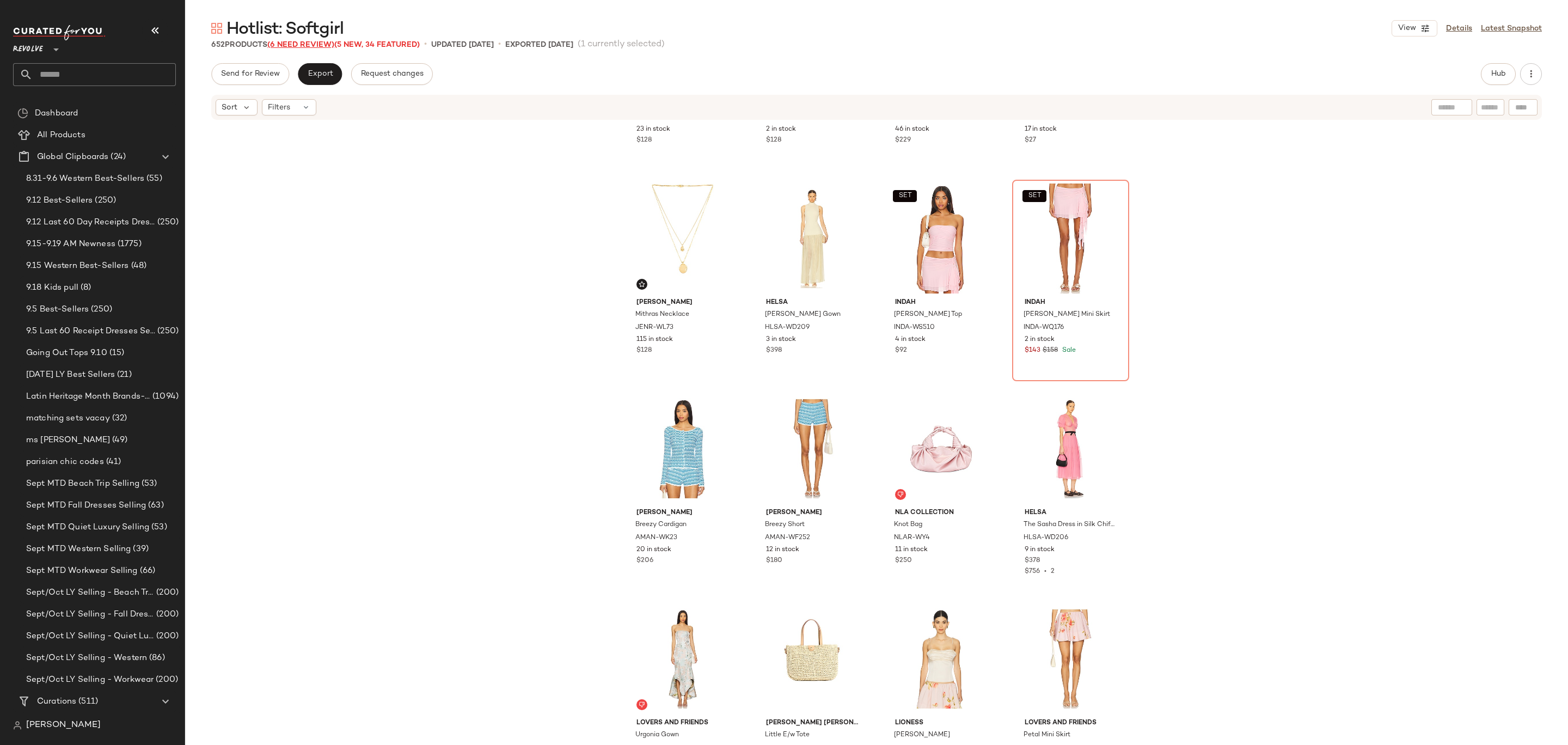
click at [308, 43] on span "(6 Need Review)" at bounding box center [301, 45] width 67 height 8
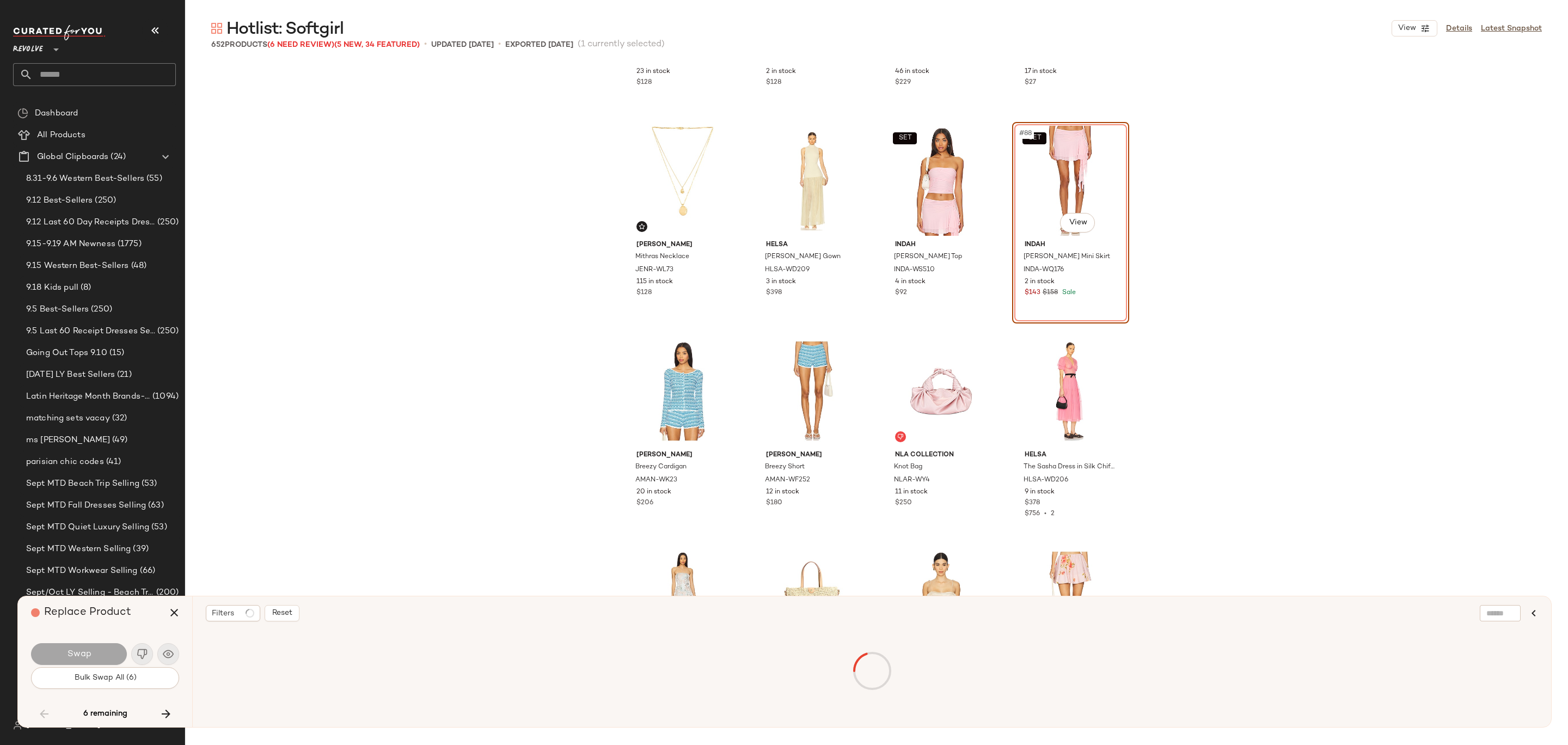
scroll to position [4205, 0]
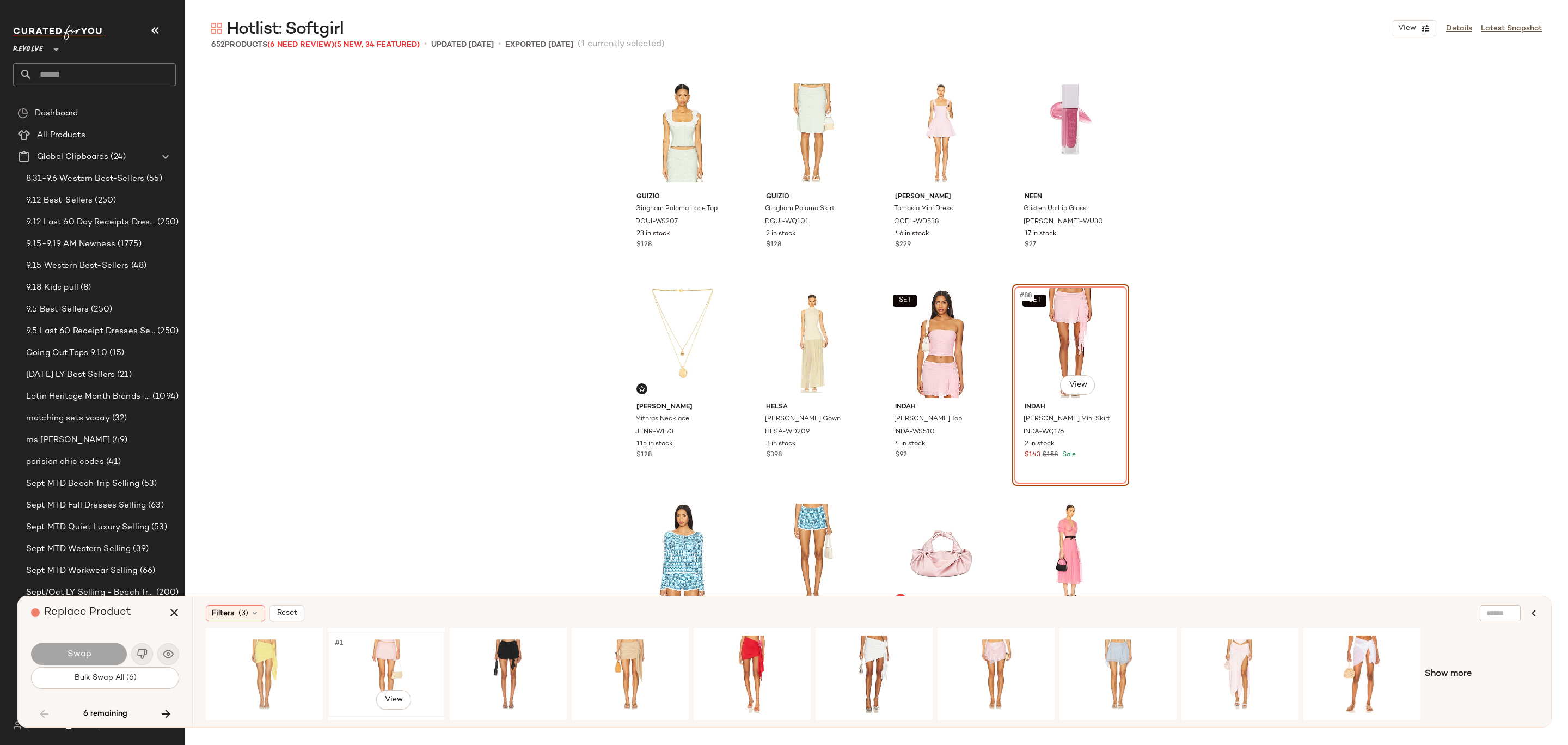
click at [378, 664] on div "#1 View" at bounding box center [386, 674] width 109 height 77
click at [102, 653] on button "Swap" at bounding box center [79, 654] width 96 height 22
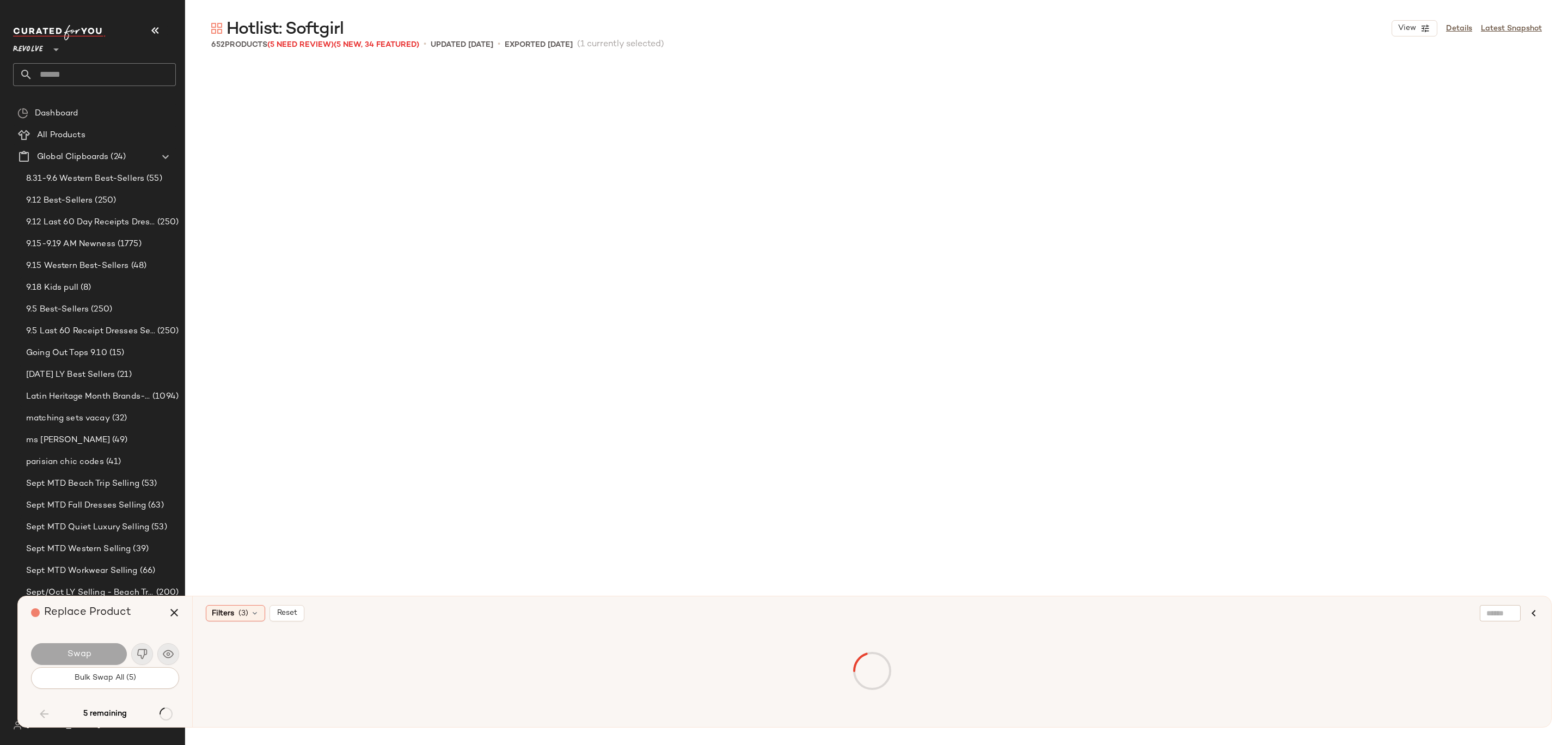
scroll to position [7149, 0]
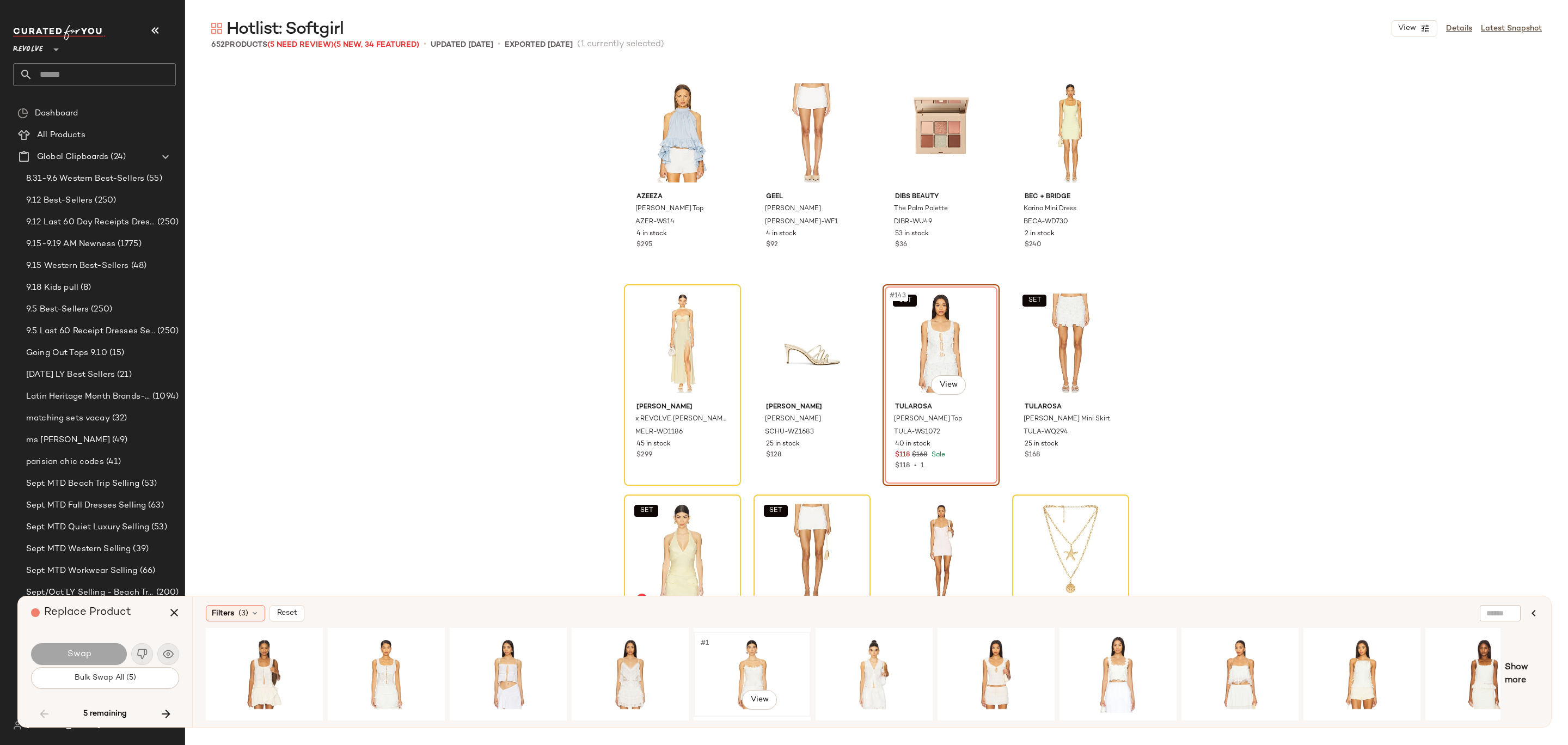
click at [753, 657] on div "#1 View" at bounding box center [752, 674] width 109 height 77
click at [109, 648] on button "Swap" at bounding box center [79, 654] width 96 height 22
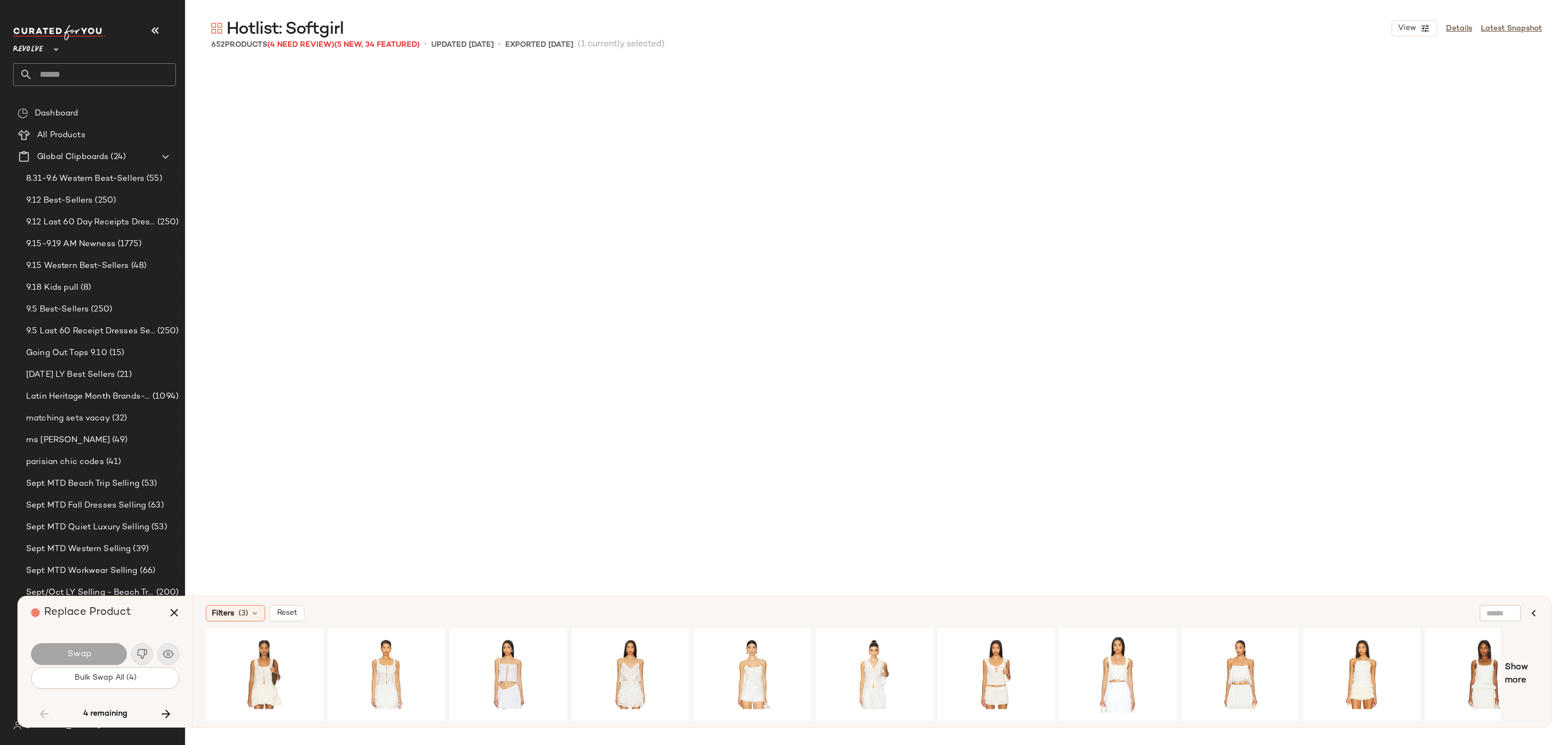
scroll to position [8832, 0]
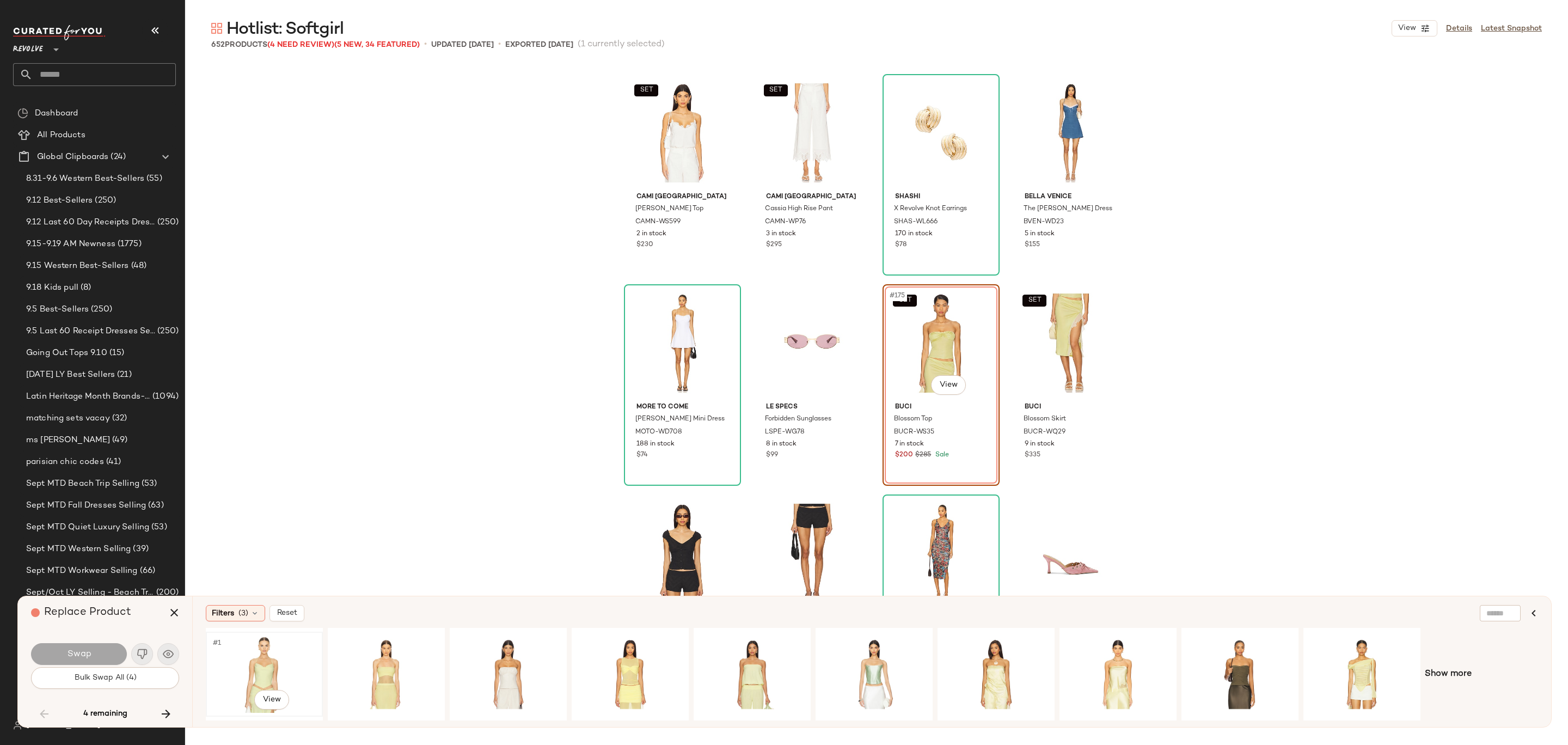
click at [267, 681] on div "#1 View" at bounding box center [264, 674] width 109 height 77
click at [92, 649] on button "Swap" at bounding box center [79, 654] width 96 height 22
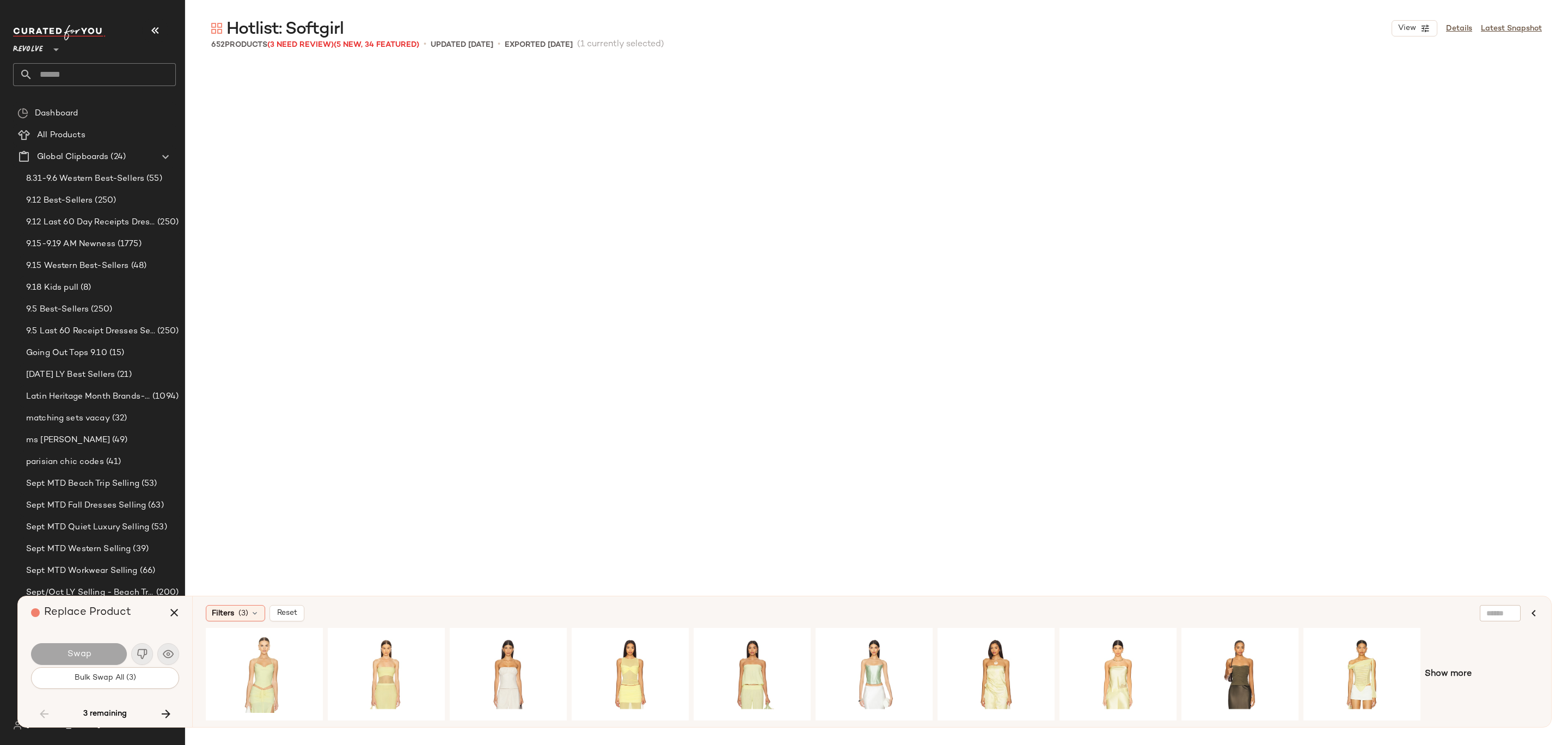
scroll to position [17873, 0]
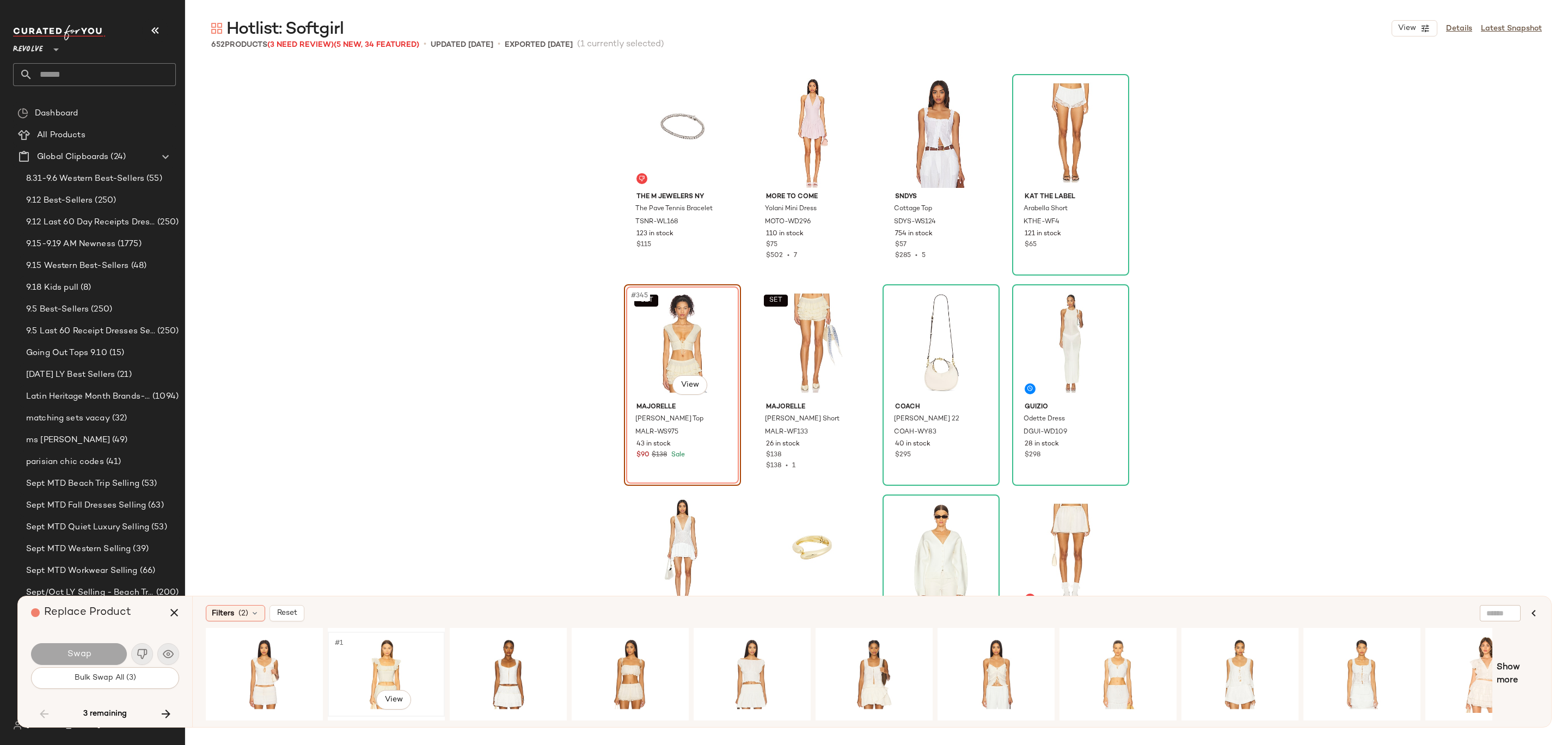
click at [385, 663] on div "#1 View" at bounding box center [386, 674] width 109 height 77
click at [258, 658] on div "#1 View" at bounding box center [264, 674] width 109 height 77
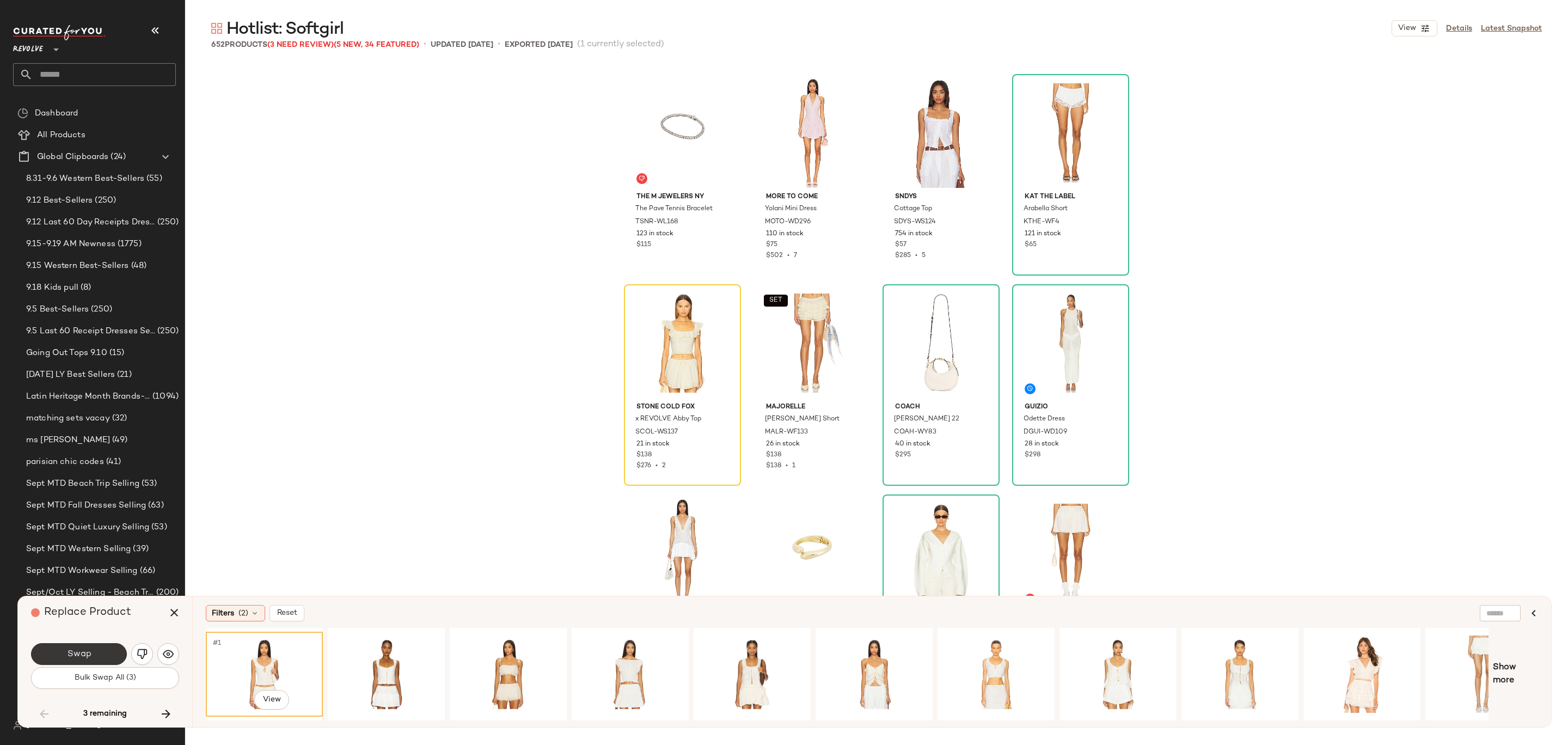
click at [114, 652] on button "Swap" at bounding box center [79, 654] width 96 height 22
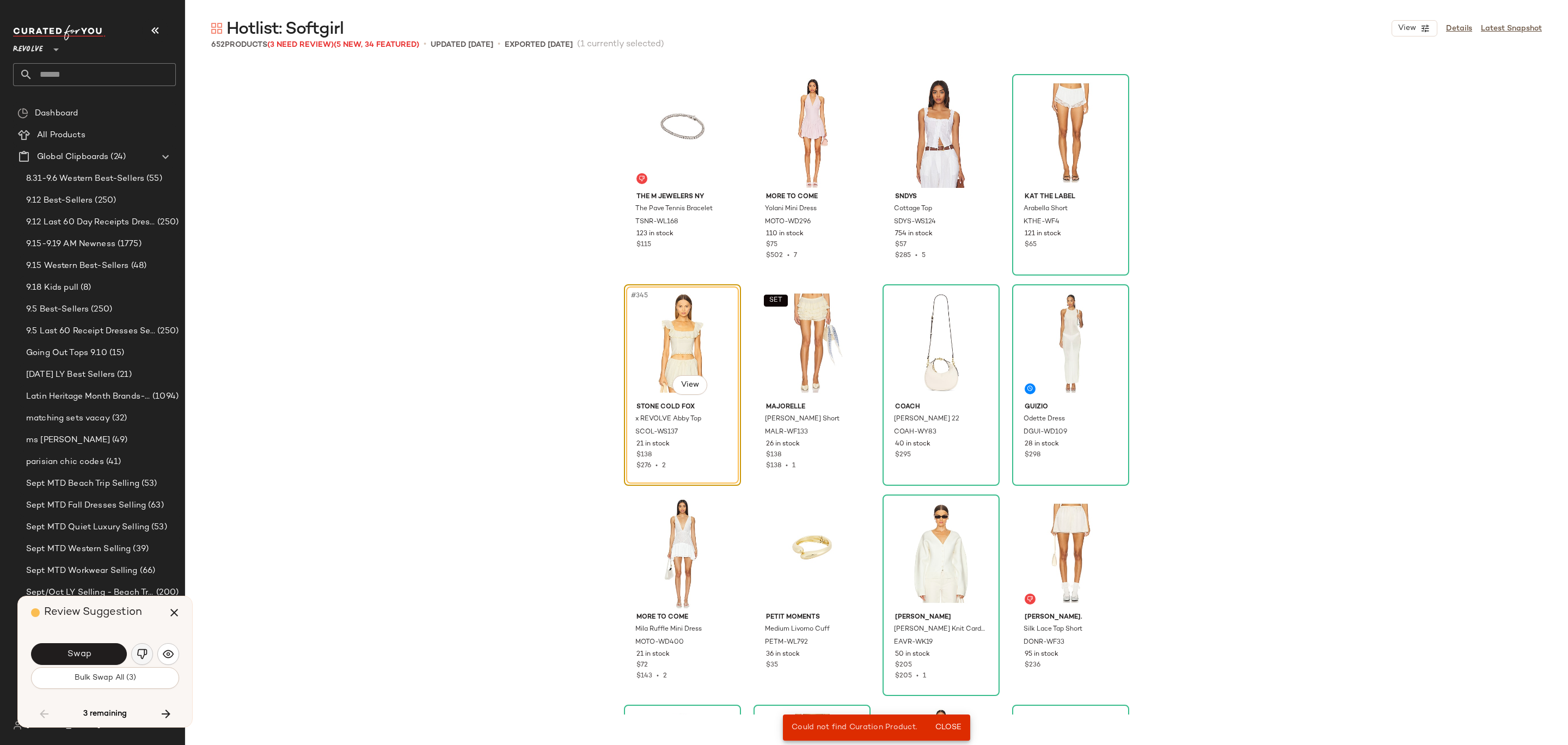
click at [140, 658] on img "button" at bounding box center [142, 653] width 11 height 11
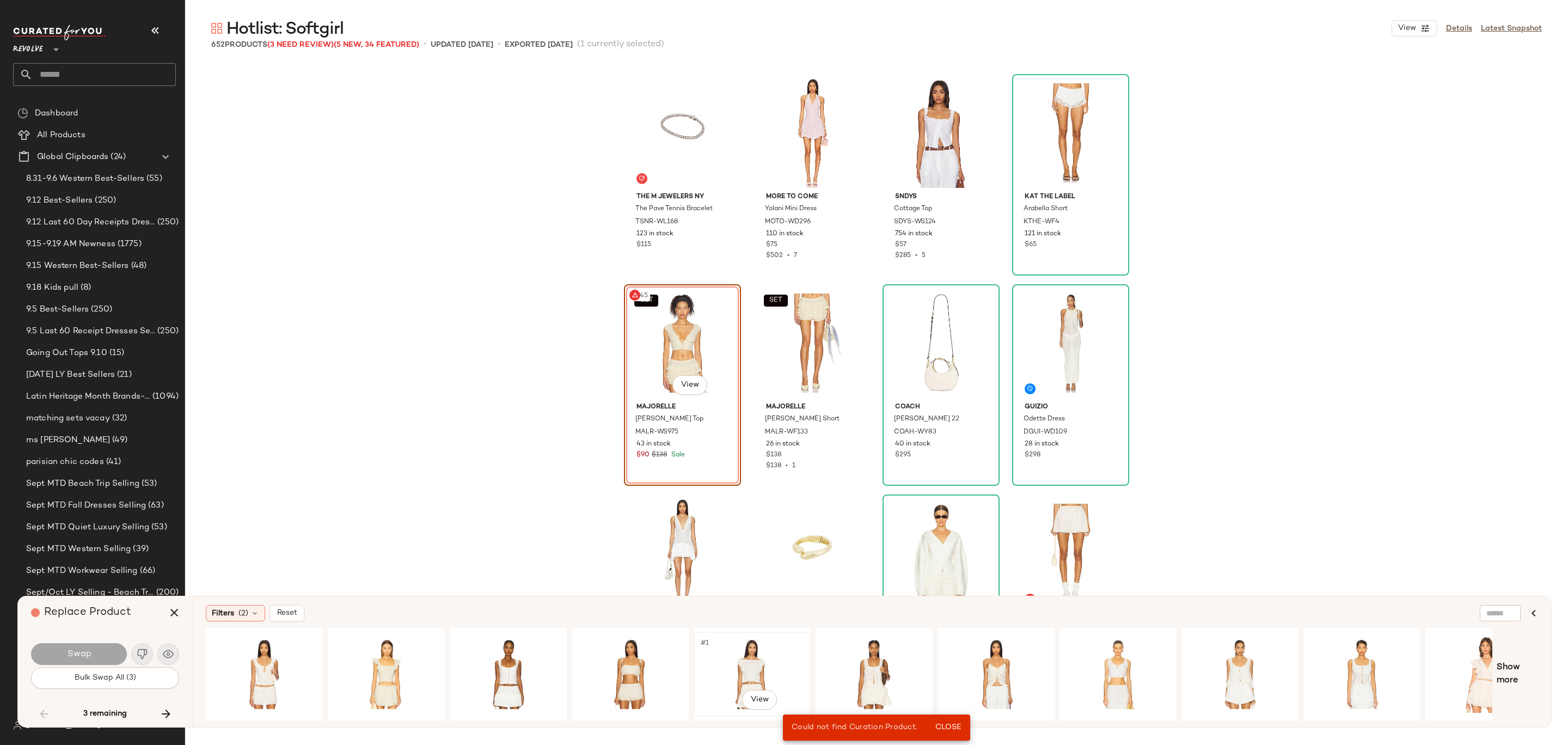
click at [751, 669] on div "#1 View" at bounding box center [752, 674] width 109 height 77
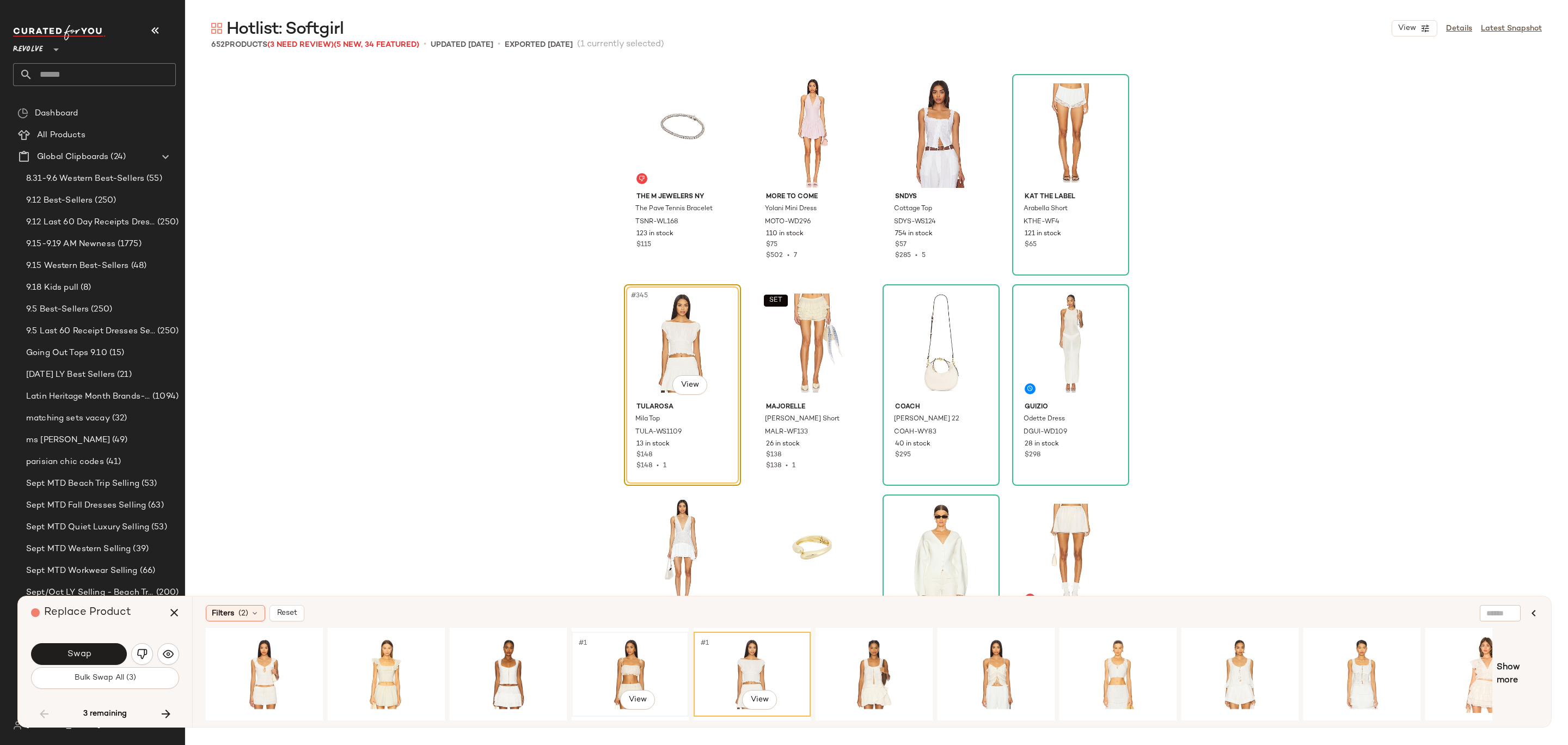
click at [639, 648] on div "#1 View" at bounding box center [630, 674] width 109 height 77
click at [76, 651] on span "Swap" at bounding box center [78, 654] width 24 height 10
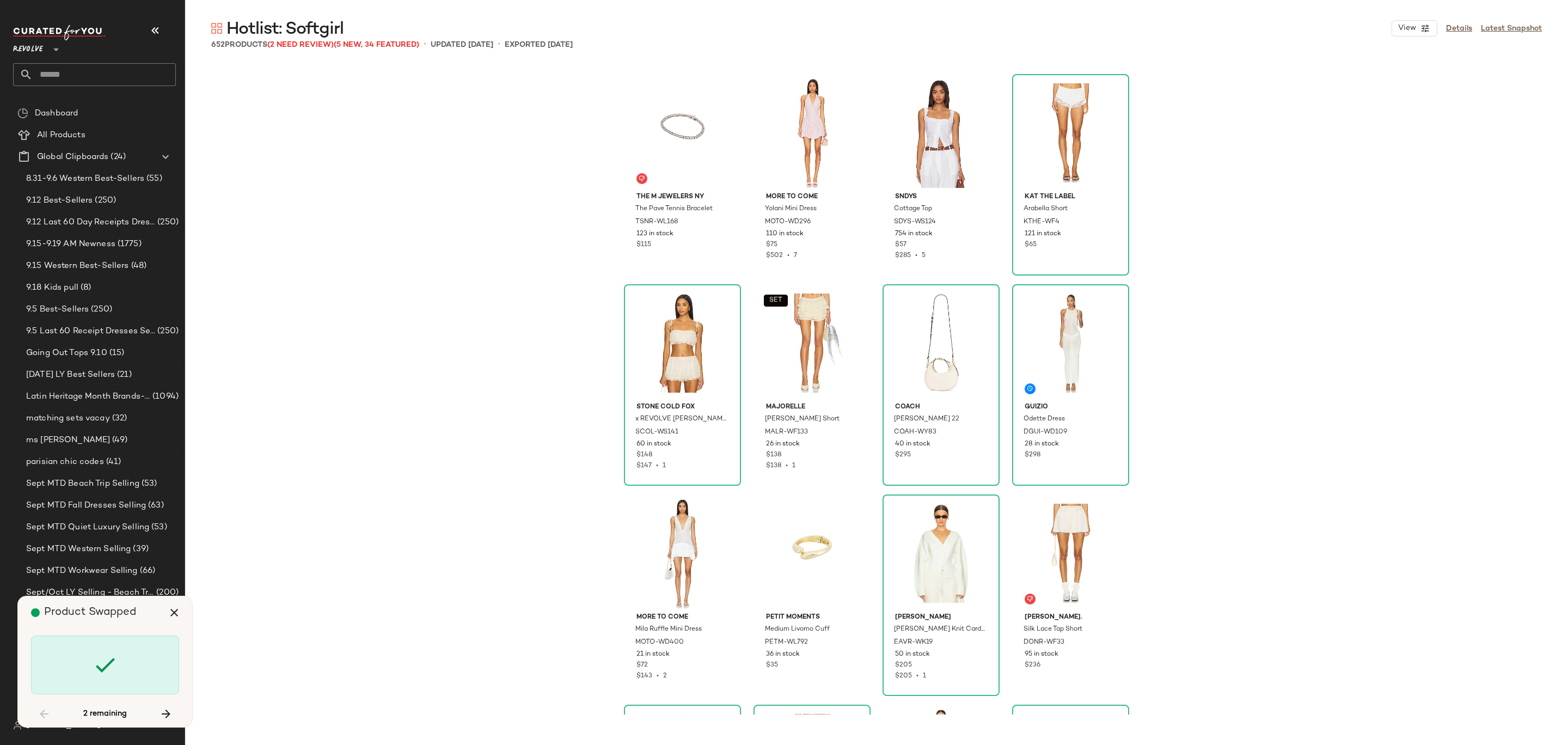
scroll to position [19135, 0]
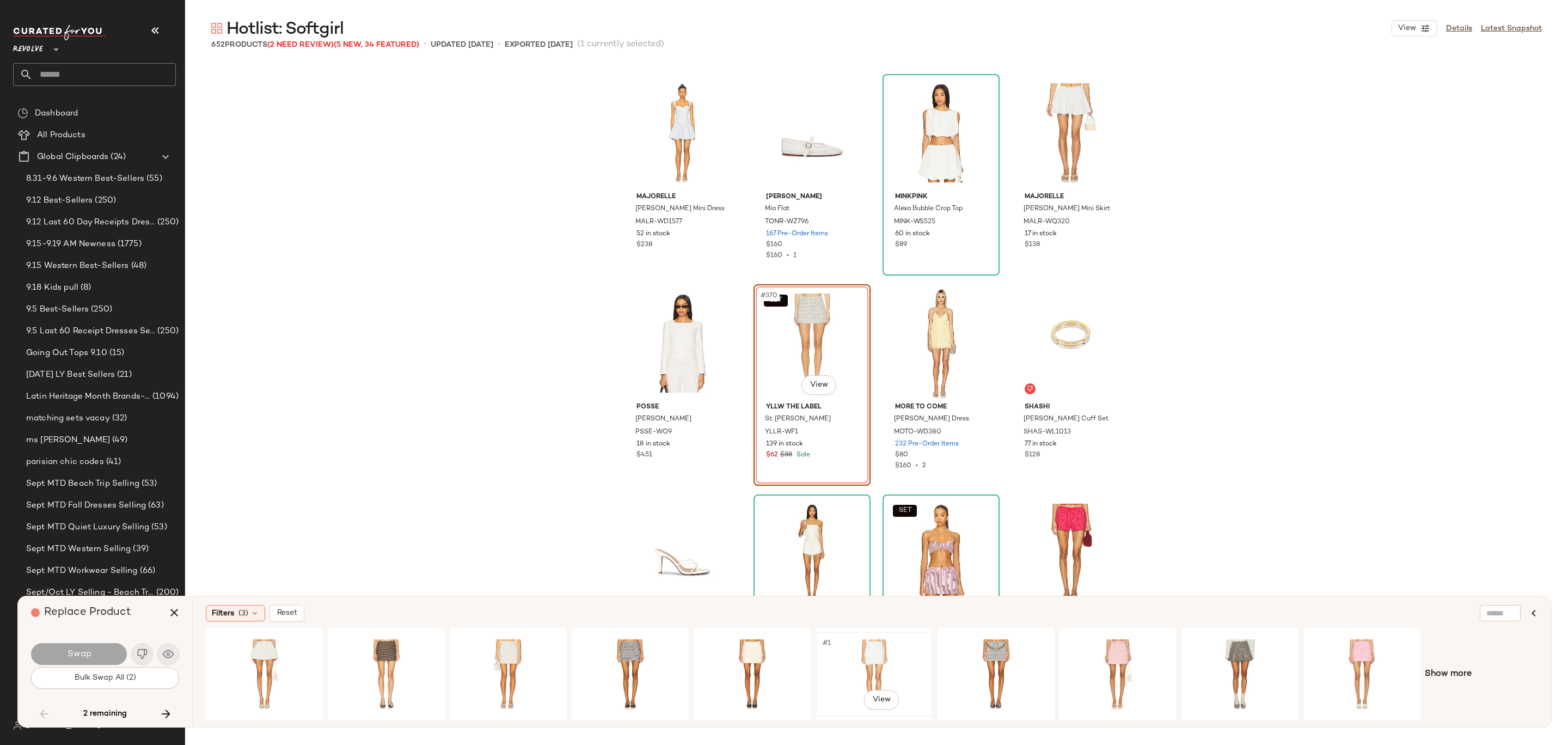
click at [865, 643] on div "#1 View" at bounding box center [874, 674] width 109 height 77
click at [94, 648] on button "Swap" at bounding box center [79, 654] width 96 height 22
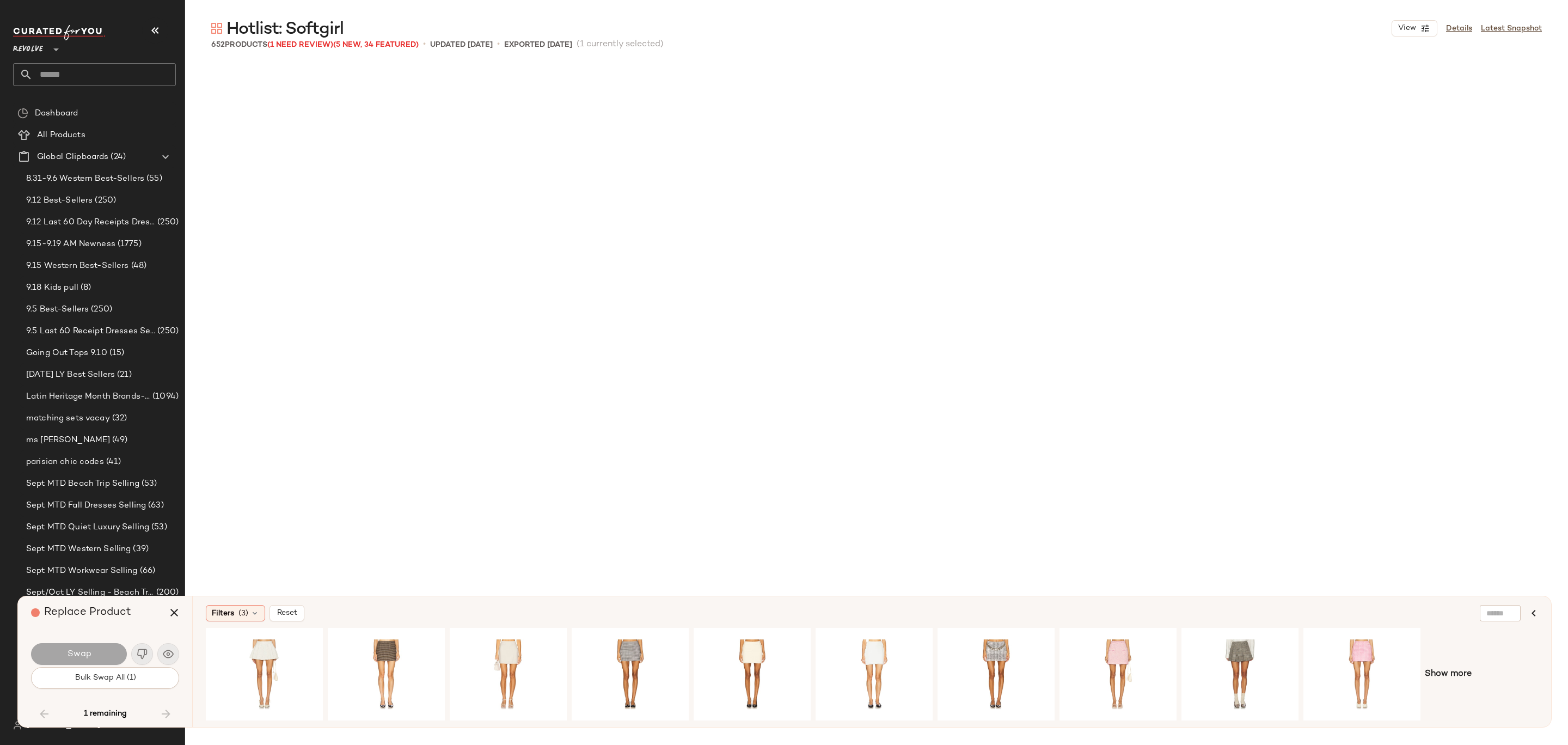
scroll to position [27756, 0]
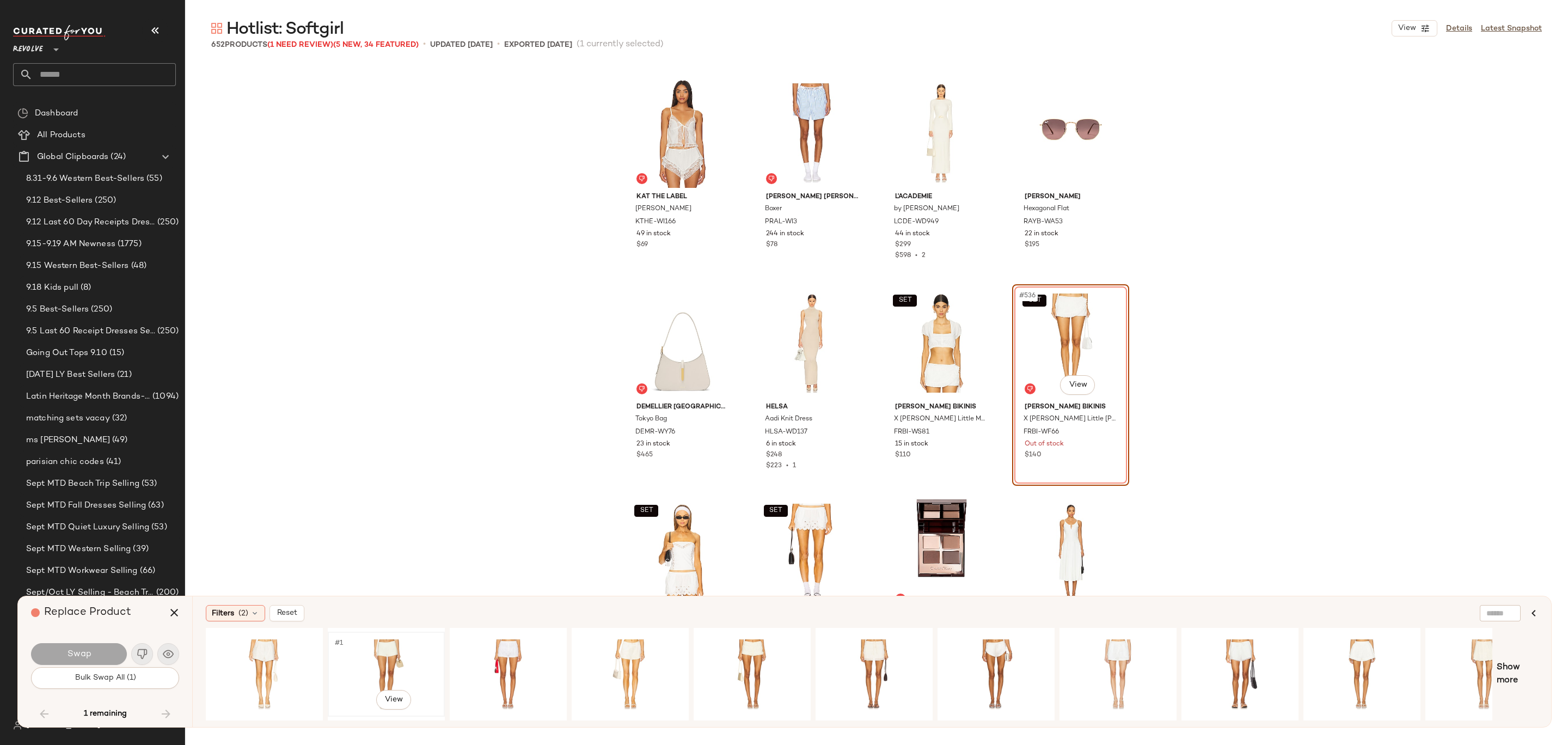
click at [390, 664] on div "#1 View" at bounding box center [386, 674] width 109 height 77
click at [1330, 653] on div "#1 View" at bounding box center [1362, 674] width 109 height 77
click at [104, 651] on button "Swap" at bounding box center [79, 654] width 96 height 22
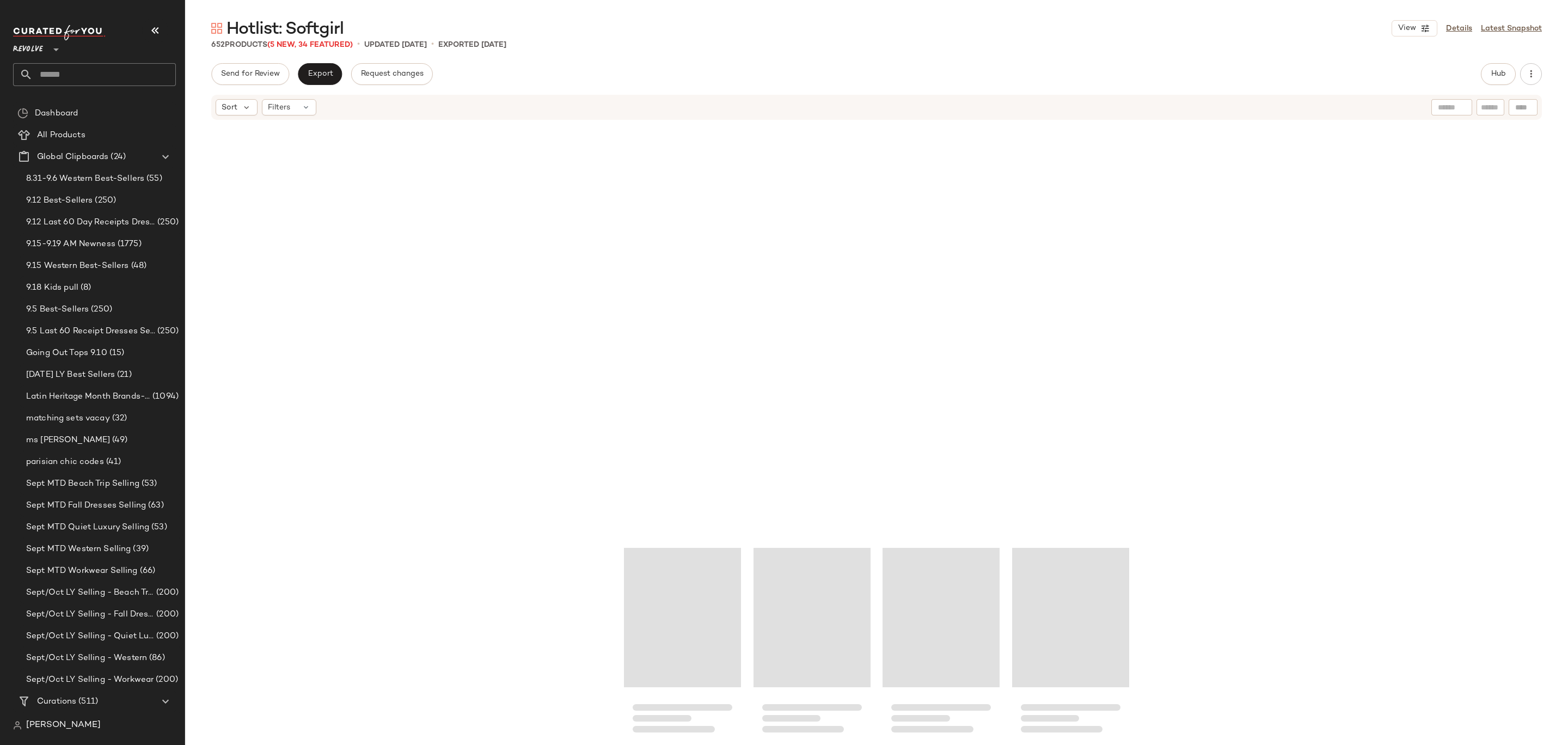
scroll to position [26641, 0]
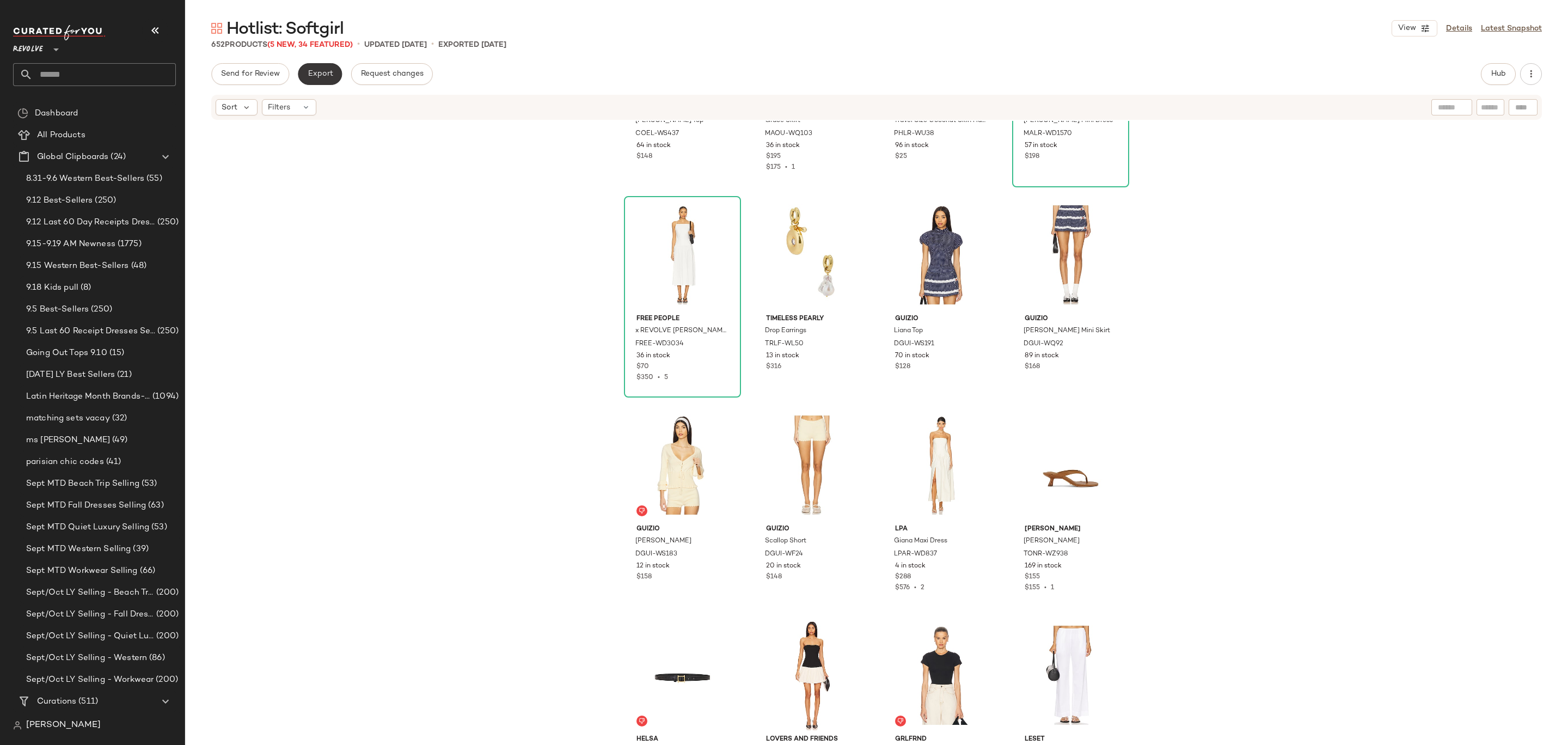
click at [327, 77] on span "Export" at bounding box center [320, 74] width 25 height 8
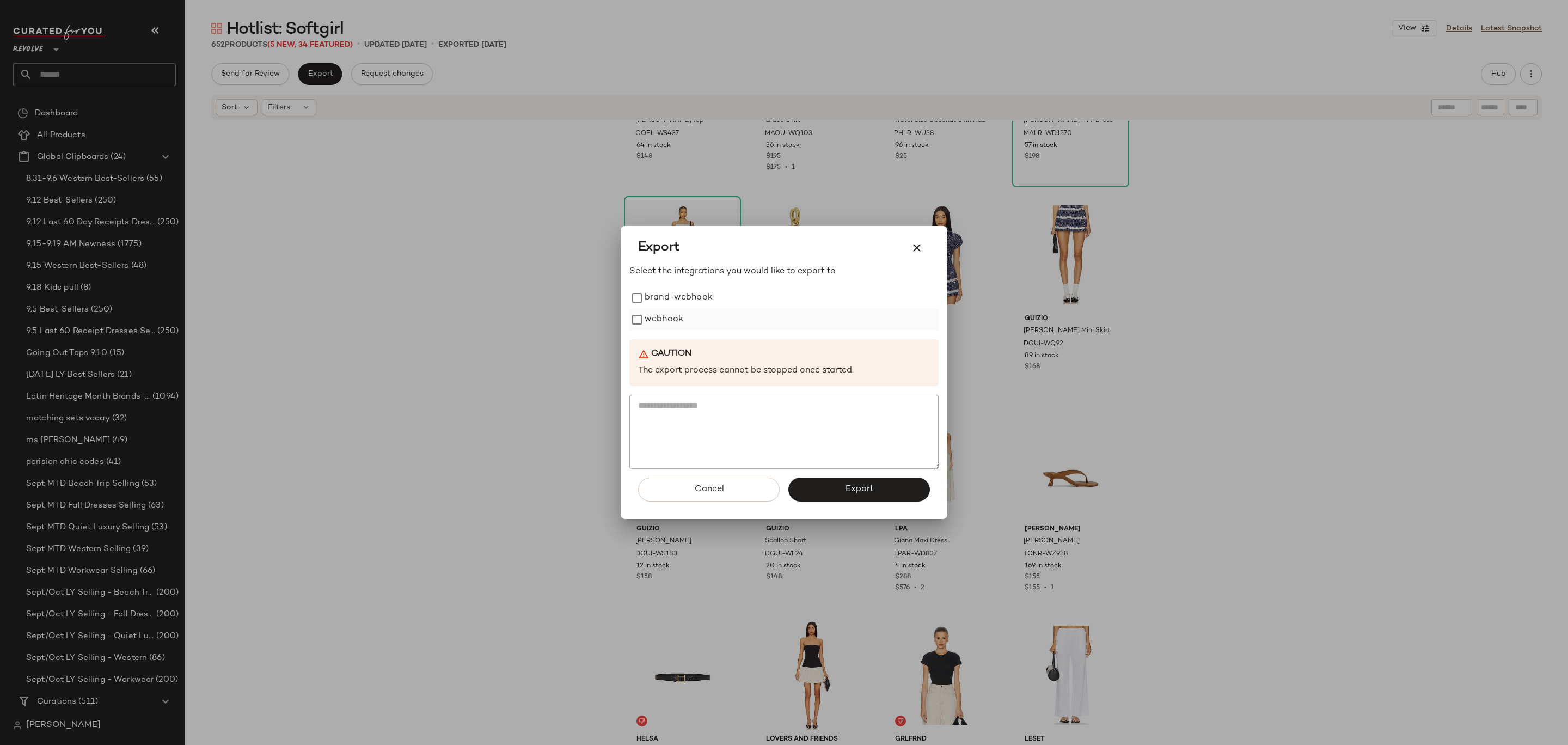
click at [662, 316] on label "webhook" at bounding box center [664, 320] width 39 height 22
click at [841, 485] on button "Export" at bounding box center [859, 490] width 142 height 24
